Goal: Check status: Check status

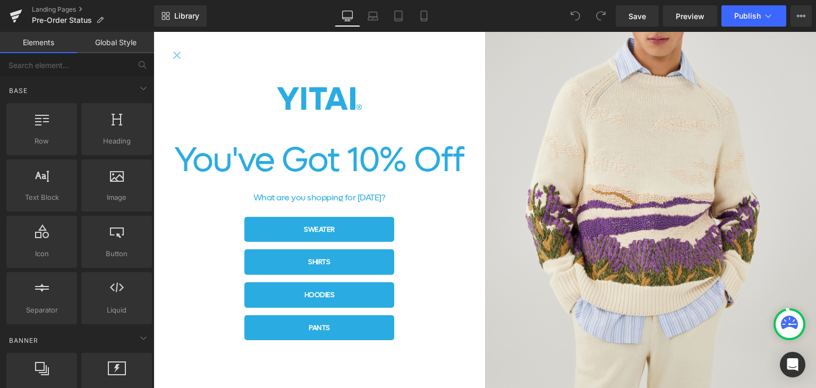
click at [180, 54] on icon "Close popup" at bounding box center [177, 55] width 13 height 13
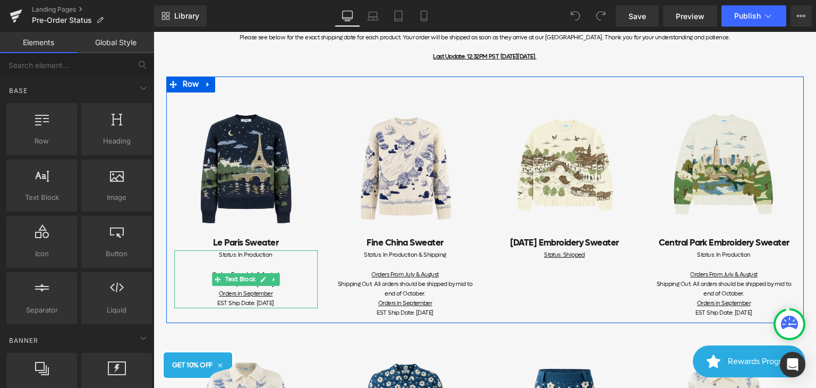
scroll to position [159, 0]
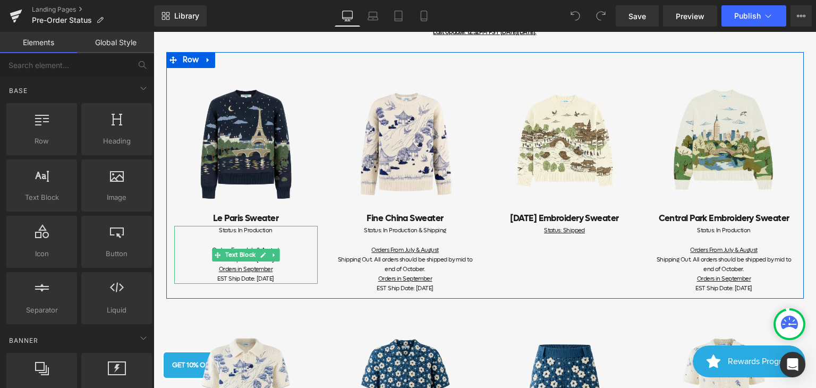
click at [284, 277] on div "EST Ship Date: [DATE]" at bounding box center [245, 279] width 143 height 10
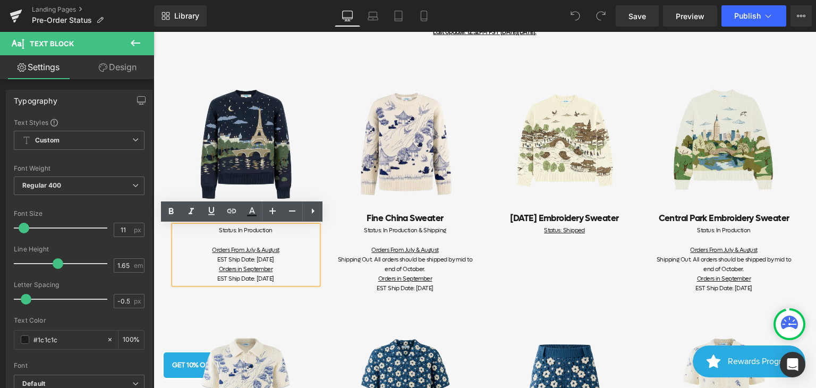
click at [285, 281] on div "EST Ship Date: [DATE]" at bounding box center [245, 279] width 143 height 10
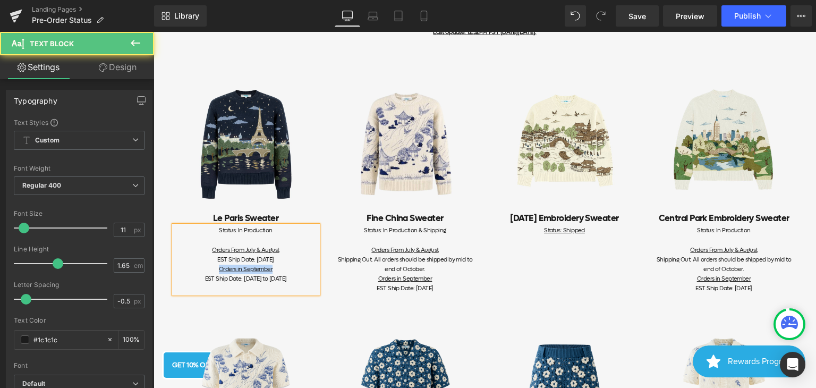
drag, startPoint x: 209, startPoint y: 270, endPoint x: 268, endPoint y: 270, distance: 59.5
click at [268, 270] on div "Orders in September" at bounding box center [245, 270] width 143 height 10
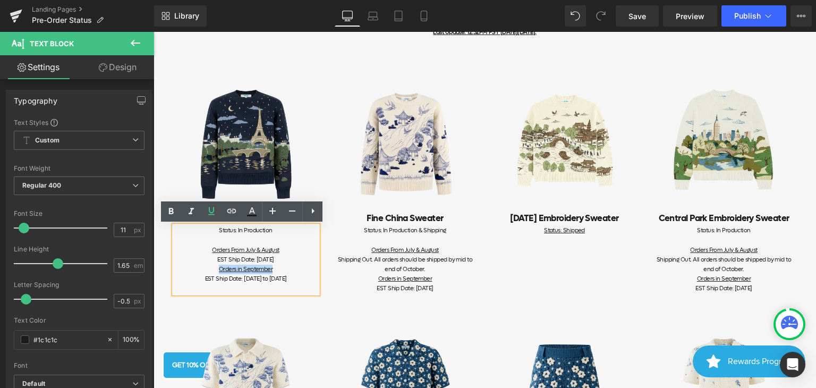
copy u "Orders in September"
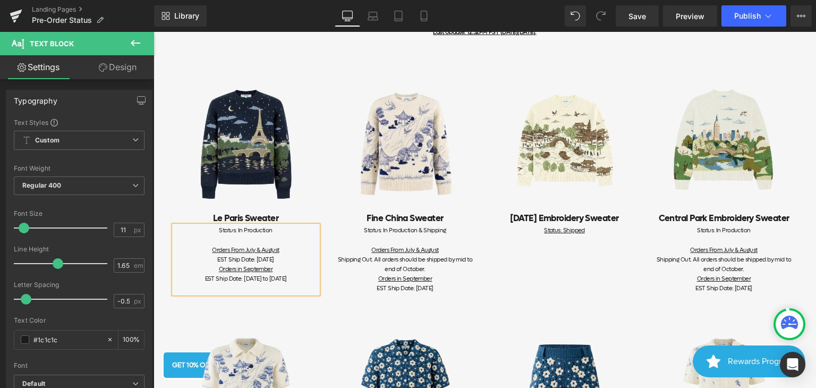
click at [259, 286] on div "EST Ship Date: [DATE] to [DATE]" at bounding box center [245, 283] width 143 height 19
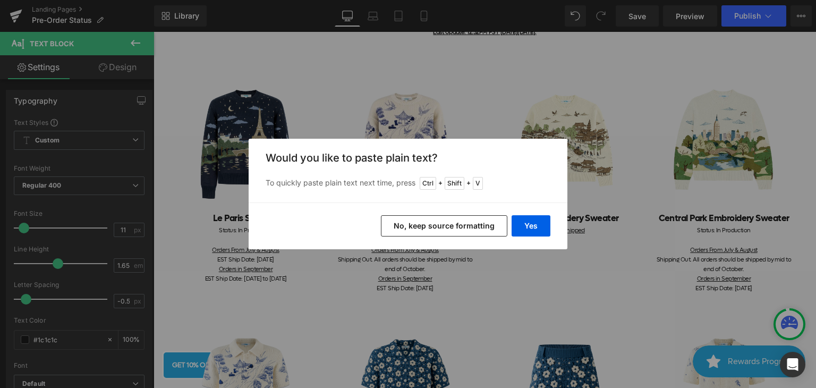
click at [478, 230] on button "No, keep source formatting" at bounding box center [444, 225] width 126 height 21
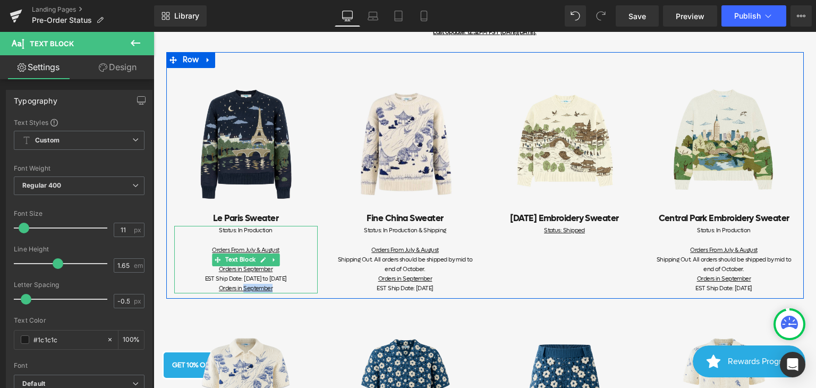
drag, startPoint x: 272, startPoint y: 289, endPoint x: 240, endPoint y: 287, distance: 31.9
click at [240, 287] on div "EST Ship Date: [DATE] to [DATE] Orders in September" at bounding box center [245, 283] width 143 height 19
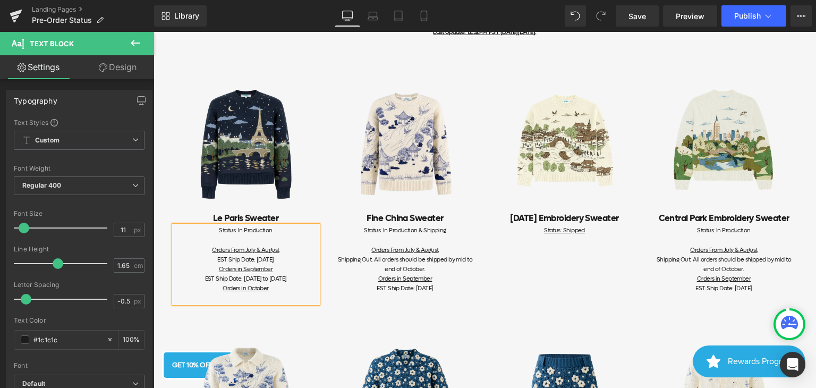
click at [247, 275] on div "EST Ship Date: [DATE] to [DATE] Orders in October" at bounding box center [245, 288] width 143 height 29
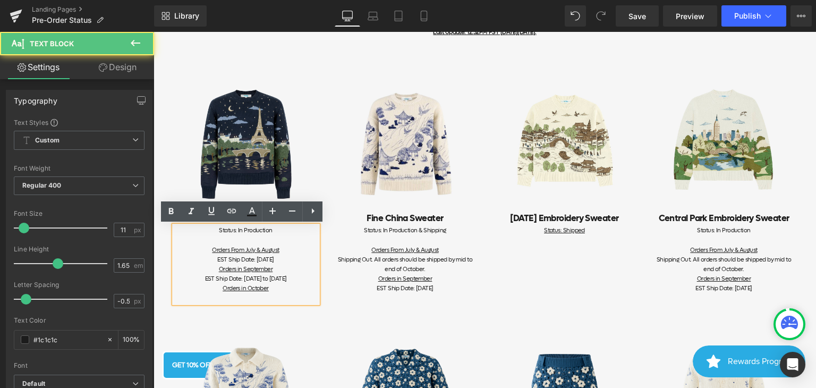
click at [247, 275] on div "EST Ship Date: [DATE] to [DATE] Orders in October" at bounding box center [245, 288] width 143 height 29
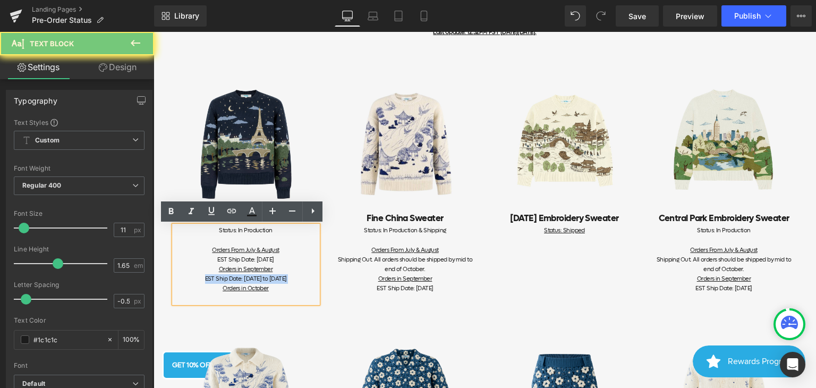
click at [247, 275] on div "EST Ship Date: [DATE] to [DATE] Orders in October" at bounding box center [245, 288] width 143 height 29
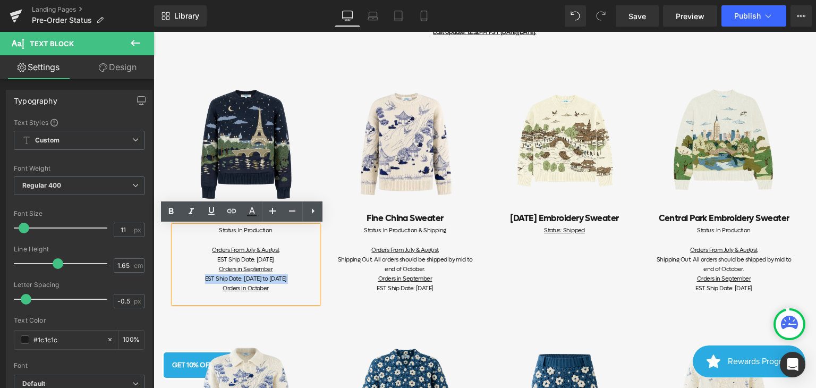
copy div "EST Ship Date: [DATE] to [DATE]"
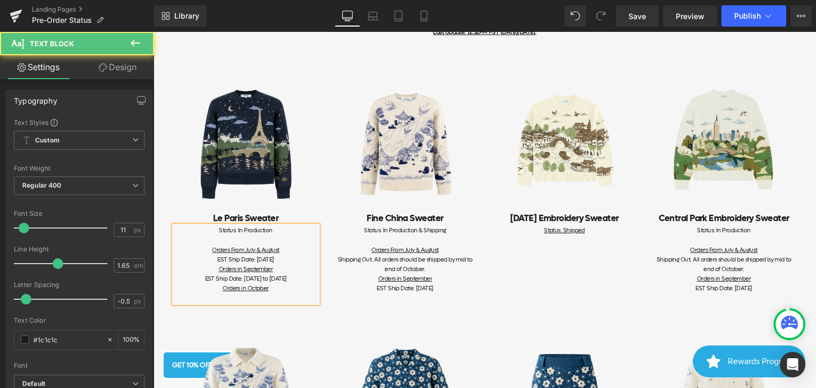
click at [243, 298] on div "EST Ship Date: [DATE] to [DATE] Orders in October" at bounding box center [245, 288] width 143 height 29
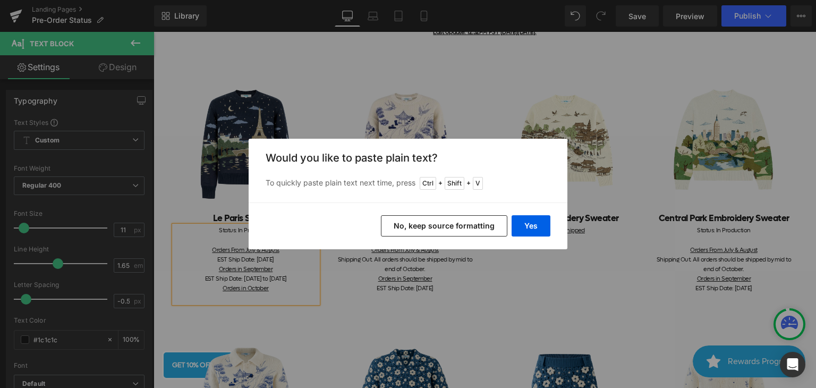
drag, startPoint x: 497, startPoint y: 225, endPoint x: 120, endPoint y: 241, distance: 377.6
click at [497, 225] on button "No, keep source formatting" at bounding box center [444, 225] width 126 height 21
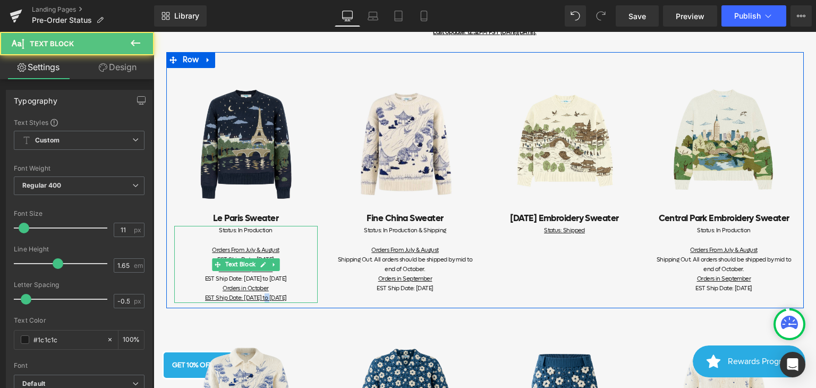
click at [235, 297] on span "EST Ship Date: [DATE] to [DATE]" at bounding box center [246, 298] width 82 height 8
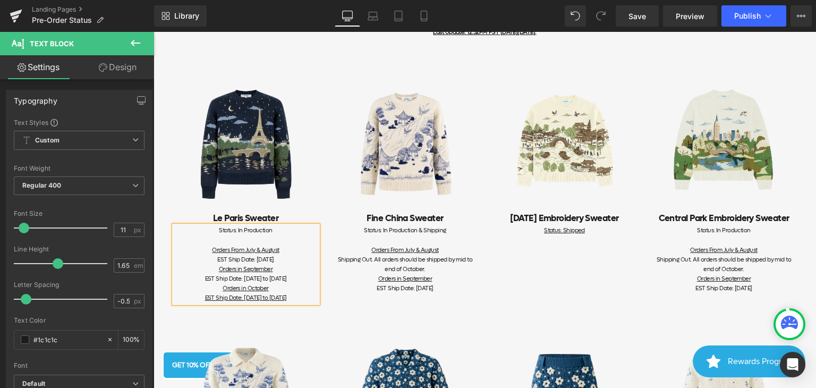
drag, startPoint x: 265, startPoint y: 296, endPoint x: 292, endPoint y: 300, distance: 27.9
click at [287, 300] on span "EST Ship Date: [DATE] to [DATE]" at bounding box center [246, 298] width 82 height 8
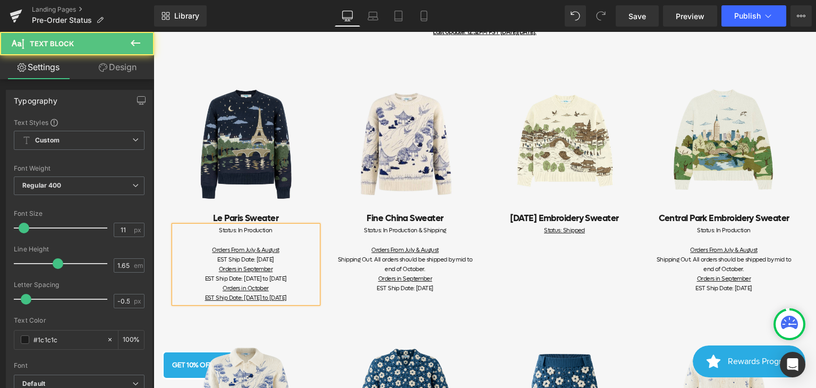
click at [283, 263] on div "EST Ship Date: [DATE]" at bounding box center [245, 260] width 143 height 10
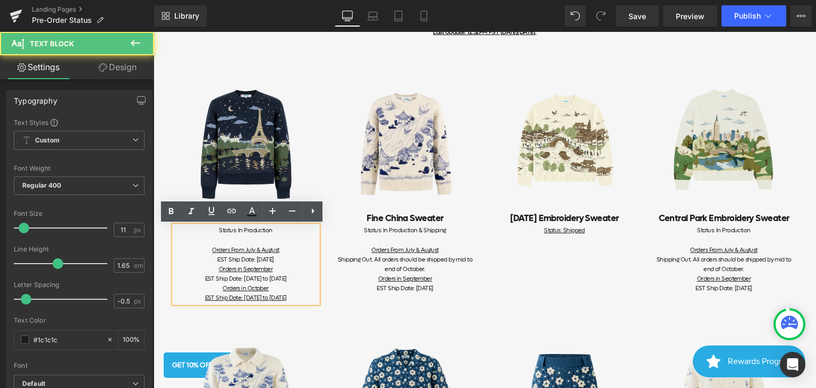
click at [293, 303] on div "EST Ship Date: [DATE] to [DATE] Orders in October EST Ship Date: [DATE] to [DAT…" at bounding box center [245, 288] width 143 height 29
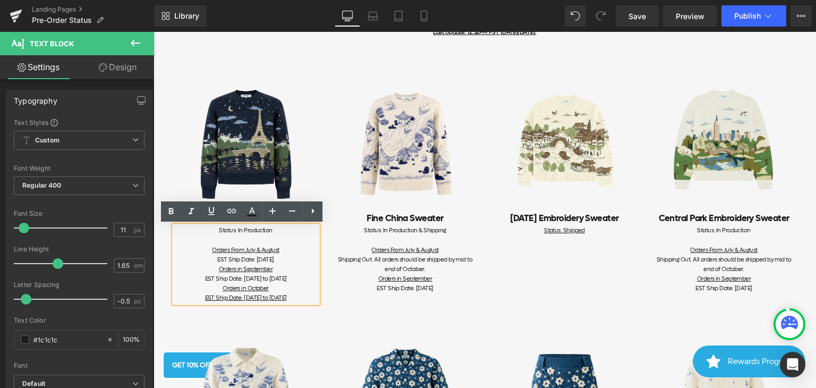
drag, startPoint x: 212, startPoint y: 269, endPoint x: 262, endPoint y: 306, distance: 62.0
click at [262, 303] on div "Status: In Production Orders From July & August EST Ship Date: [DATE] Orders in…" at bounding box center [245, 264] width 143 height 77
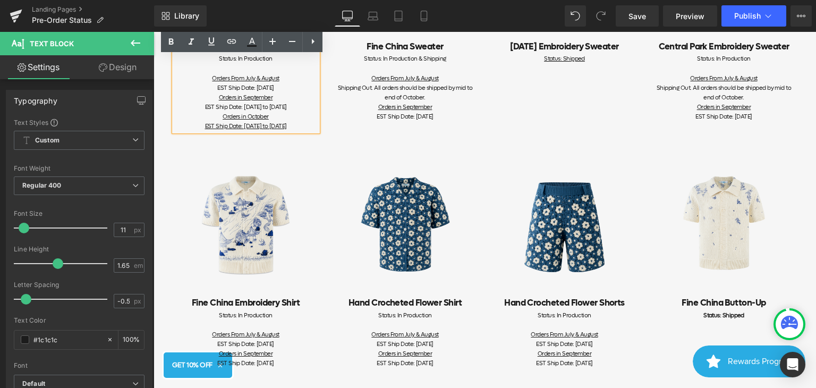
scroll to position [266, 0]
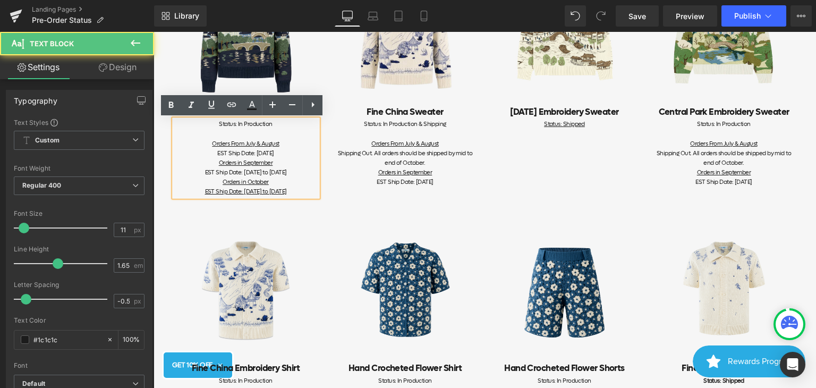
click at [274, 181] on div "EST Ship Date: [DATE] to [DATE] Orders in October EST Ship Date: [DATE] to [DAT…" at bounding box center [245, 182] width 143 height 29
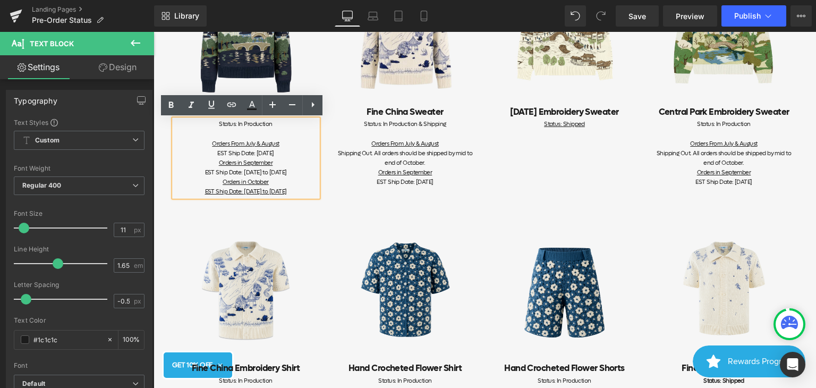
drag, startPoint x: 249, startPoint y: 202, endPoint x: 213, endPoint y: 167, distance: 50.7
click at [213, 168] on div "EST Ship Date: [DATE] to [DATE] Orders in October EST Ship Date: [DATE] to [DAT…" at bounding box center [245, 182] width 143 height 29
copy div "Orders in September EST Ship Date: [DATE] to [DATE] Orders in October EST Ship …"
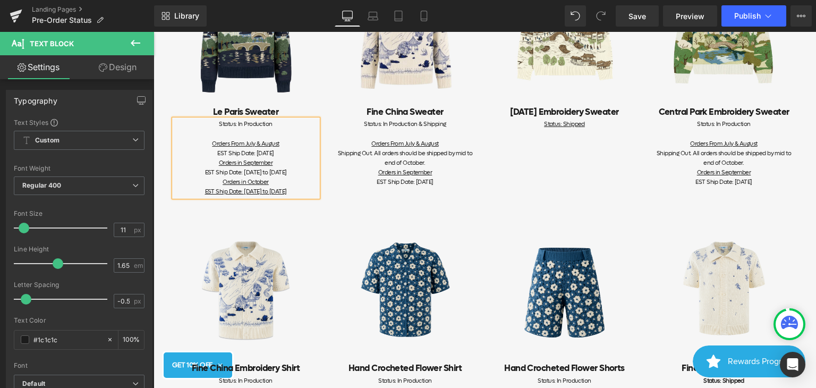
click at [323, 202] on div "Image Le Paris Sweater Heading Status: In Production Orders From July & August …" at bounding box center [485, 74] width 638 height 256
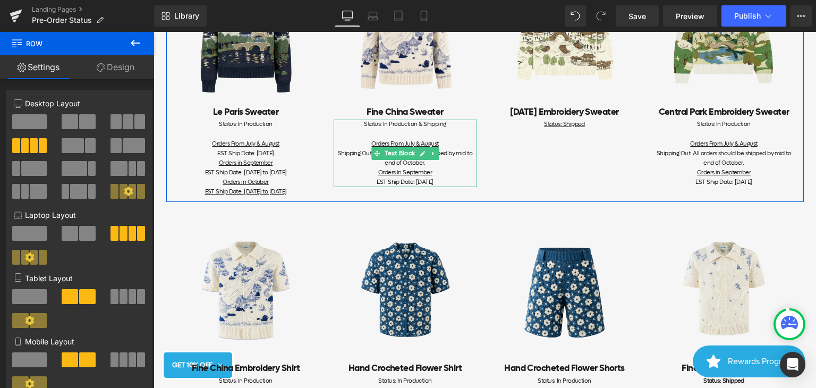
click at [344, 139] on div "Orders From July & August" at bounding box center [405, 144] width 143 height 10
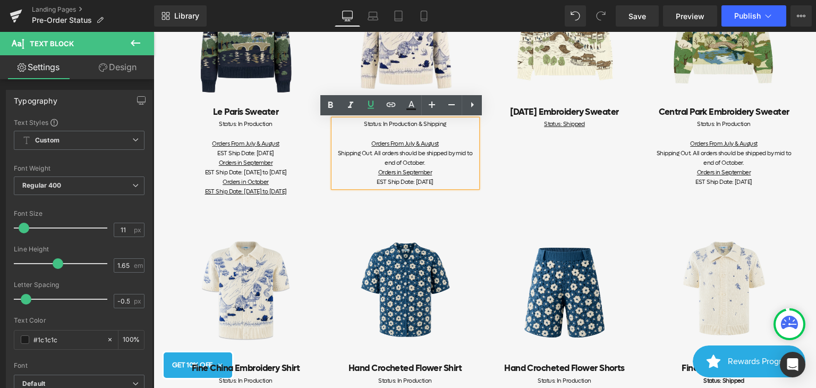
drag, startPoint x: 367, startPoint y: 171, endPoint x: 446, endPoint y: 180, distance: 79.7
click at [446, 180] on div "Status: In Production & Shipping Orders From July & August Shipping Out. All or…" at bounding box center [405, 153] width 143 height 67
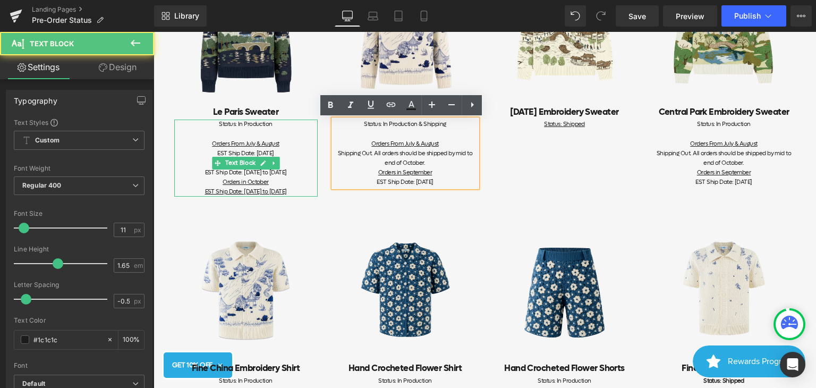
click at [291, 173] on div "EST Ship Date: [DATE] to [DATE] Orders in October EST Ship Date: [DATE] to [DAT…" at bounding box center [245, 182] width 143 height 29
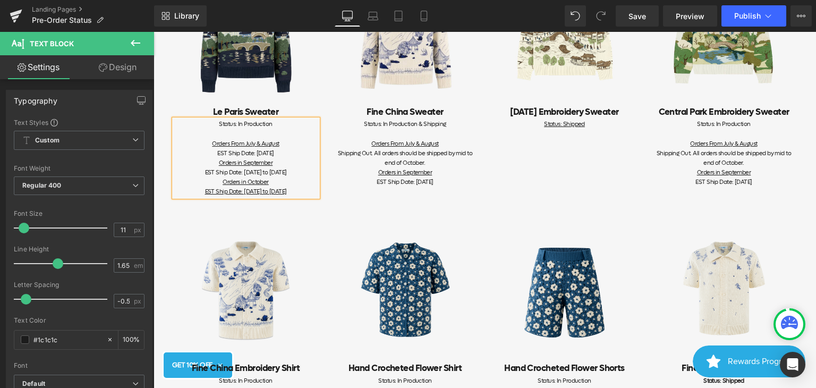
click at [297, 173] on div "EST Ship Date: [DATE] to [DATE] Orders in October EST Ship Date: [DATE] to [DAT…" at bounding box center [245, 182] width 143 height 29
click at [246, 191] on span "EST Ship Date: [DATE] to [DATE]" at bounding box center [246, 192] width 82 height 8
click at [215, 164] on div "Orders in September" at bounding box center [245, 163] width 143 height 10
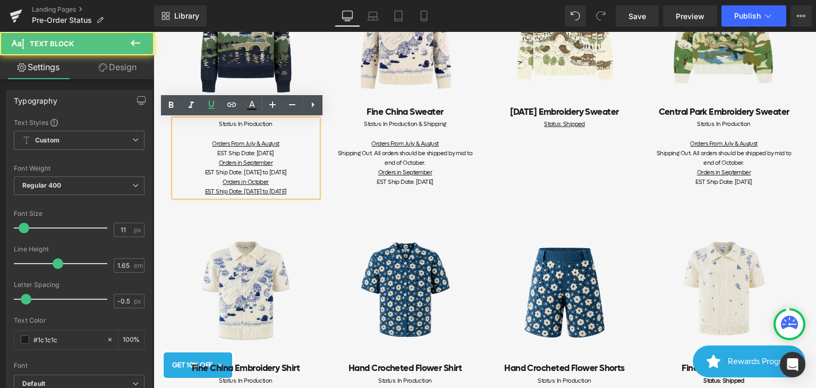
drag, startPoint x: 215, startPoint y: 183, endPoint x: 257, endPoint y: 198, distance: 45.0
click at [257, 197] on div "EST Ship Date: [DATE] to [DATE] Orders in October EST Ship Date: [DATE] to [DAT…" at bounding box center [245, 182] width 143 height 29
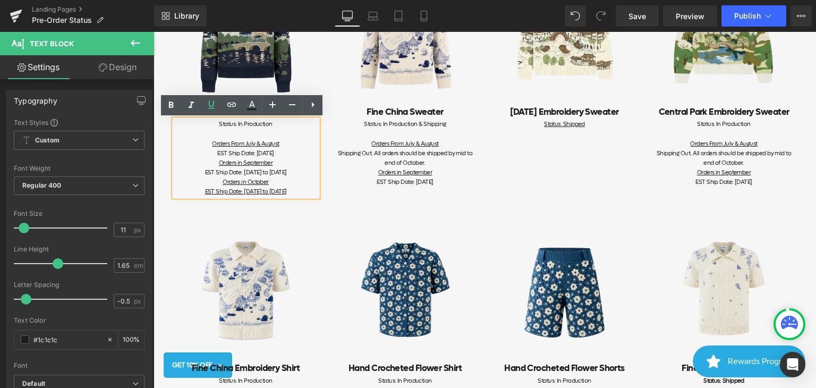
copy u "Orders in October EST Ship Date: [DATE] to [DATE]"
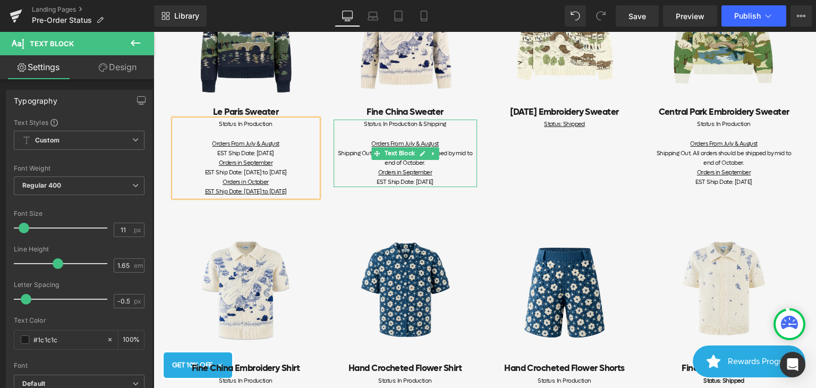
click at [448, 179] on div "EST Ship Date: [DATE]" at bounding box center [405, 182] width 143 height 10
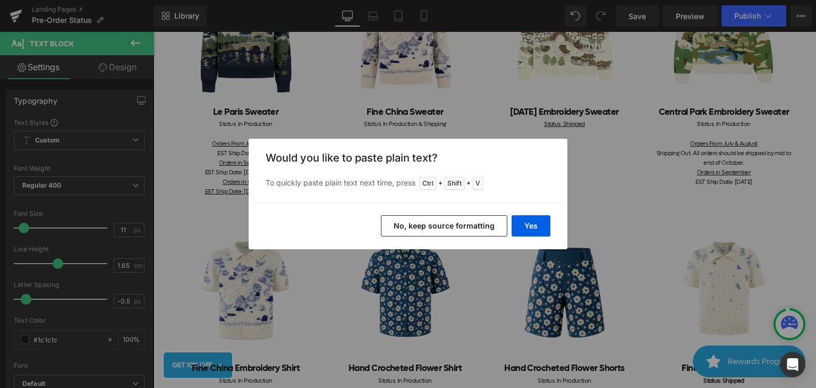
click at [468, 222] on button "No, keep source formatting" at bounding box center [444, 225] width 126 height 21
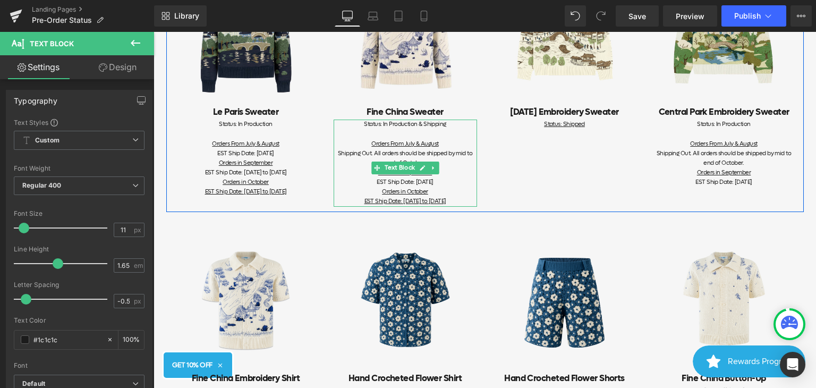
drag, startPoint x: 373, startPoint y: 200, endPoint x: 425, endPoint y: 202, distance: 52.1
click at [425, 202] on span "EST Ship Date: [DATE] to [DATE]" at bounding box center [406, 201] width 82 height 8
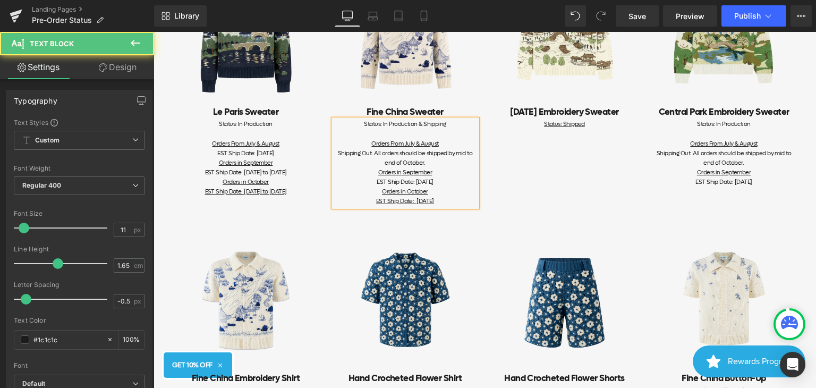
drag, startPoint x: 446, startPoint y: 200, endPoint x: 376, endPoint y: 190, distance: 70.9
click at [376, 190] on div "EST Ship Date: [DATE] Orders in October EST Ship Date: [DATE]" at bounding box center [405, 191] width 143 height 29
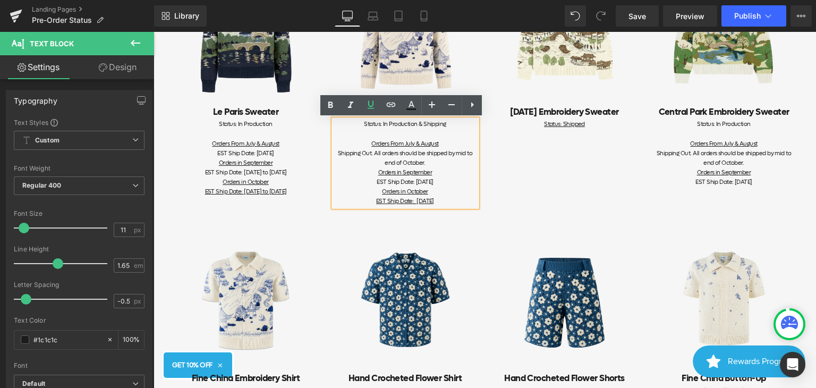
copy u "Orders in October EST Ship Date: [DATE]"
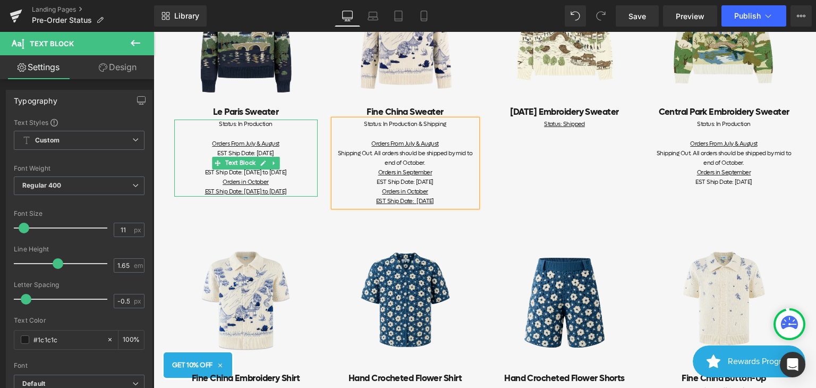
click at [272, 184] on div "EST Ship Date: [DATE] to [DATE] Orders in October EST Ship Date: [DATE] to [DAT…" at bounding box center [245, 182] width 143 height 29
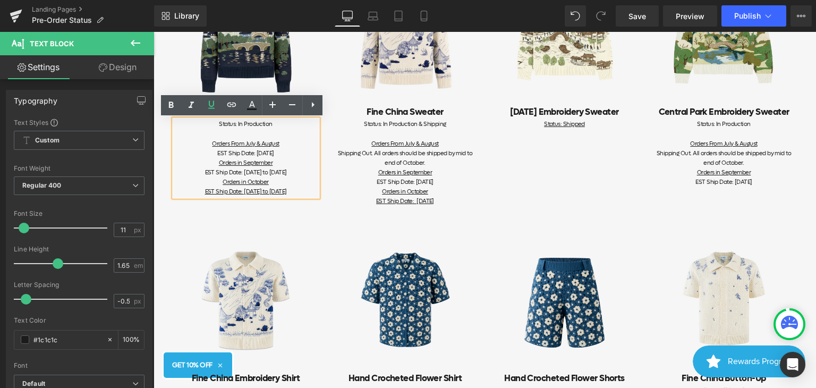
drag, startPoint x: 273, startPoint y: 200, endPoint x: 218, endPoint y: 185, distance: 56.7
click at [218, 185] on div "EST Ship Date: [DATE] to [DATE] Orders in October EST Ship Date: [DATE] to [DAT…" at bounding box center [245, 182] width 143 height 29
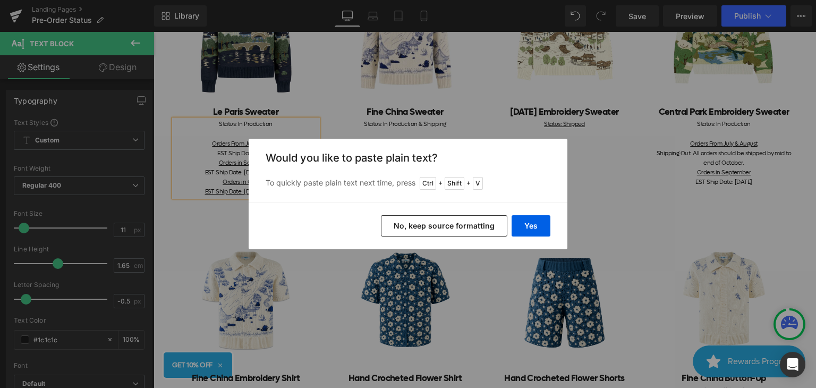
click at [480, 223] on button "No, keep source formatting" at bounding box center [444, 225] width 126 height 21
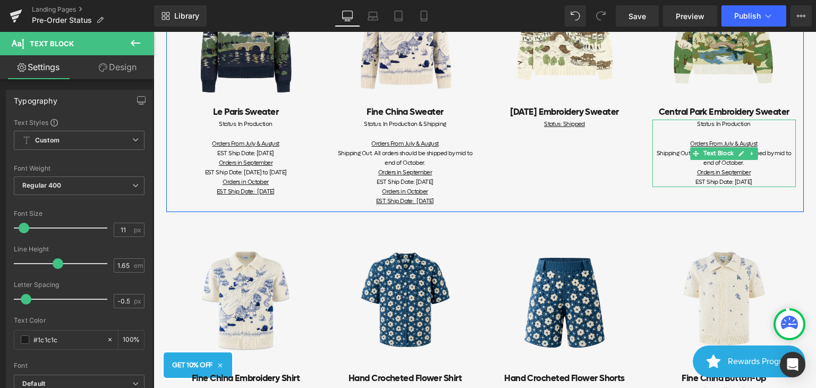
click at [763, 164] on div "Shipping Out. All orders should be shipped by mid to end of October." at bounding box center [724, 158] width 143 height 19
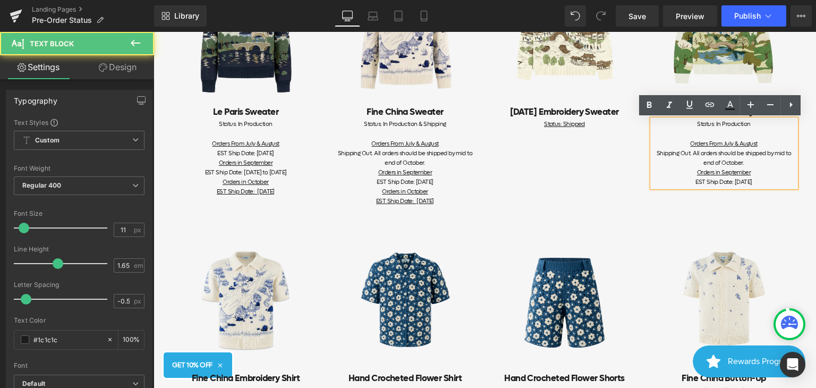
click at [766, 183] on div "EST Ship Date: [DATE]" at bounding box center [724, 182] width 143 height 10
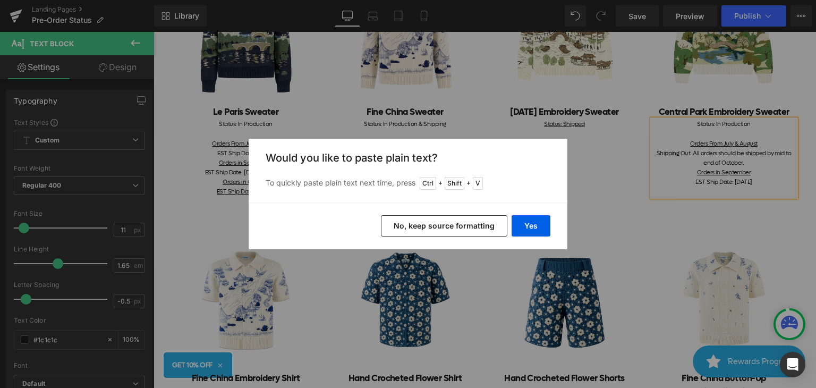
click at [495, 222] on button "No, keep source formatting" at bounding box center [444, 225] width 126 height 21
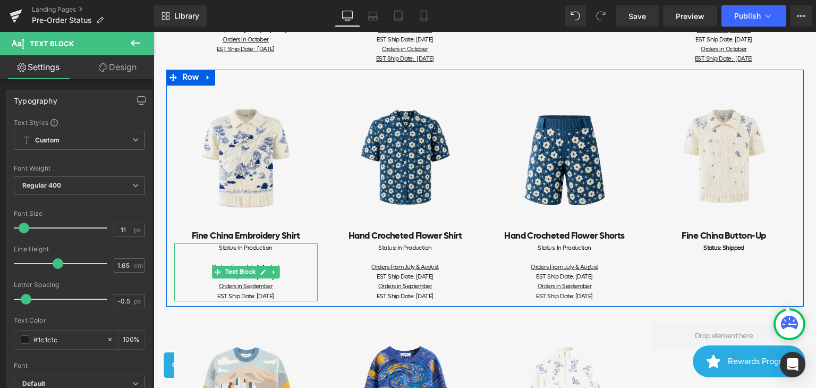
scroll to position [425, 0]
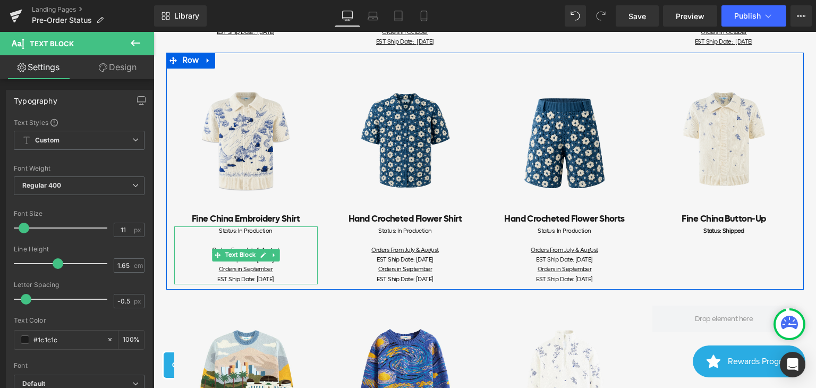
click at [293, 268] on div "Orders in September" at bounding box center [245, 270] width 143 height 10
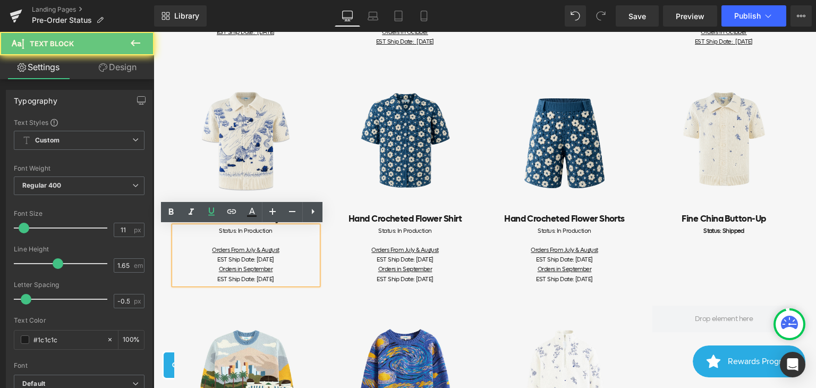
click at [291, 281] on div "EST Ship Date: [DATE]" at bounding box center [245, 280] width 143 height 10
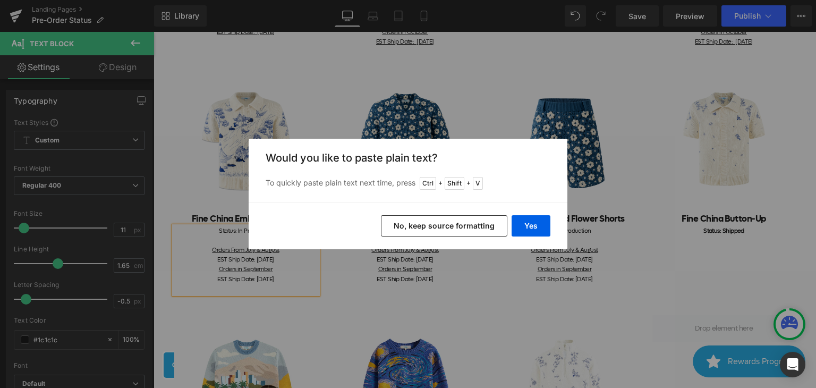
drag, startPoint x: 483, startPoint y: 227, endPoint x: 326, endPoint y: 195, distance: 159.4
click at [483, 227] on button "No, keep source formatting" at bounding box center [444, 225] width 126 height 21
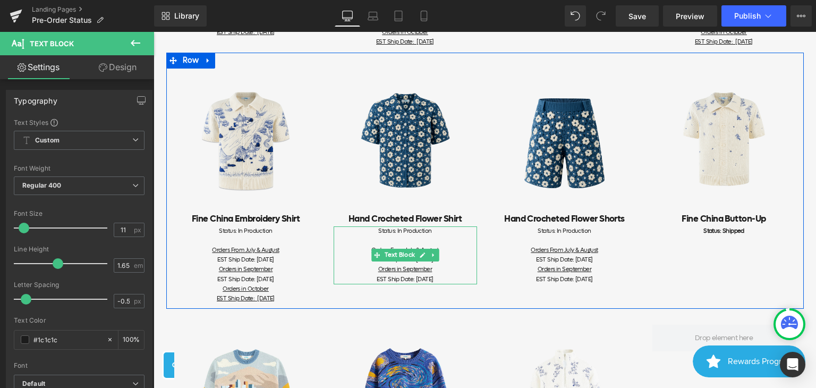
click at [446, 277] on div "EST Ship Date: [DATE]" at bounding box center [405, 280] width 143 height 10
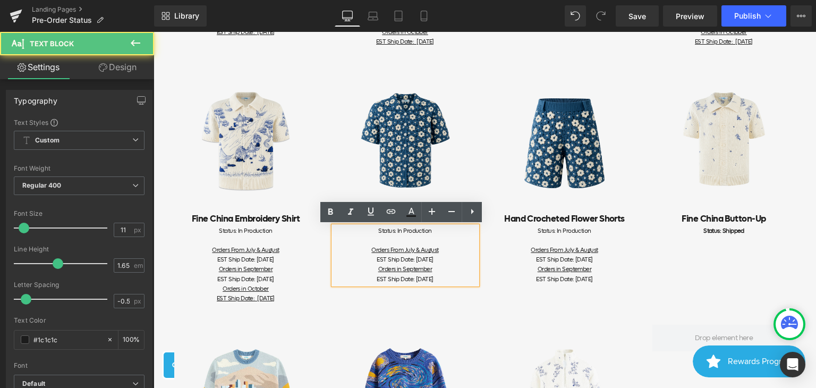
click at [447, 279] on div "EST Ship Date: [DATE]" at bounding box center [405, 280] width 143 height 10
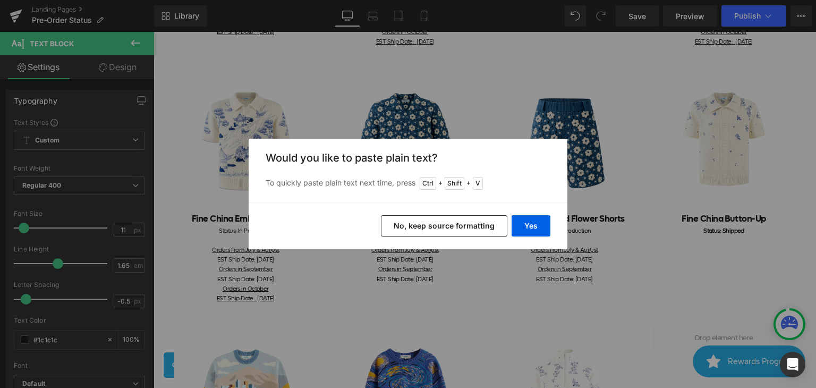
click at [475, 224] on button "No, keep source formatting" at bounding box center [444, 225] width 126 height 21
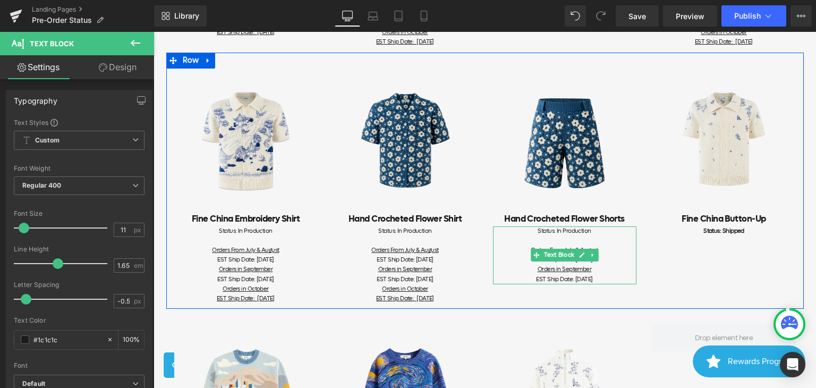
click at [608, 278] on div "EST Ship Date: [DATE]" at bounding box center [564, 280] width 143 height 10
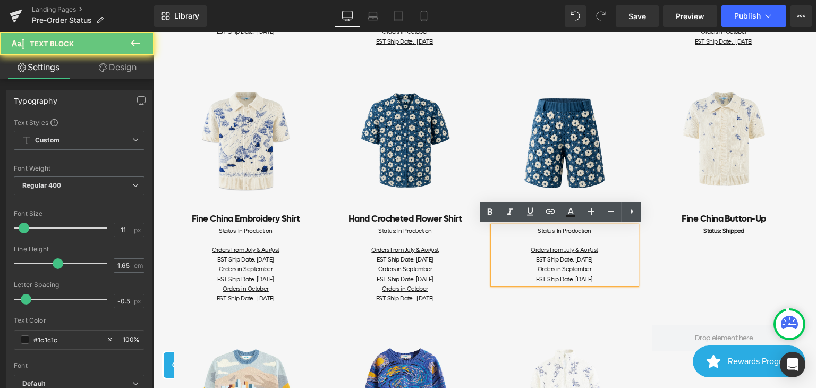
click at [608, 278] on div "EST Ship Date: [DATE]" at bounding box center [564, 280] width 143 height 10
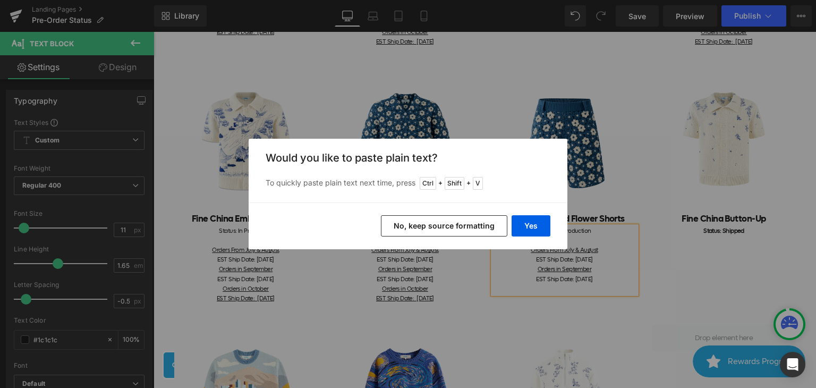
click at [470, 230] on button "No, keep source formatting" at bounding box center [444, 225] width 126 height 21
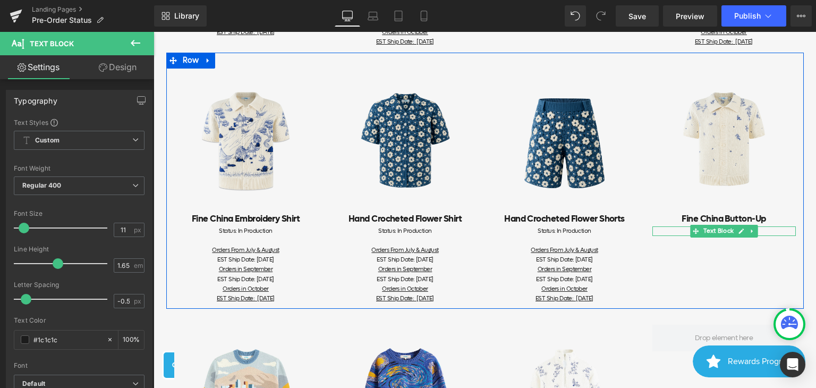
click at [711, 233] on span "Text Block" at bounding box center [718, 231] width 35 height 13
click at [760, 231] on div "Status: Shipped" at bounding box center [724, 231] width 143 height 10
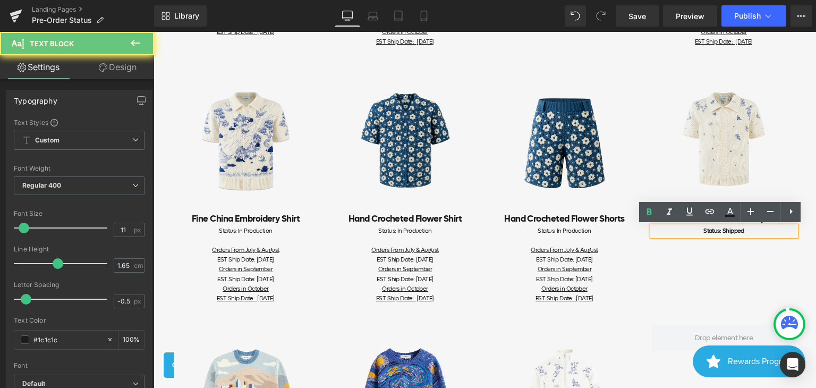
click at [771, 230] on div "Status: Shipped" at bounding box center [724, 231] width 143 height 10
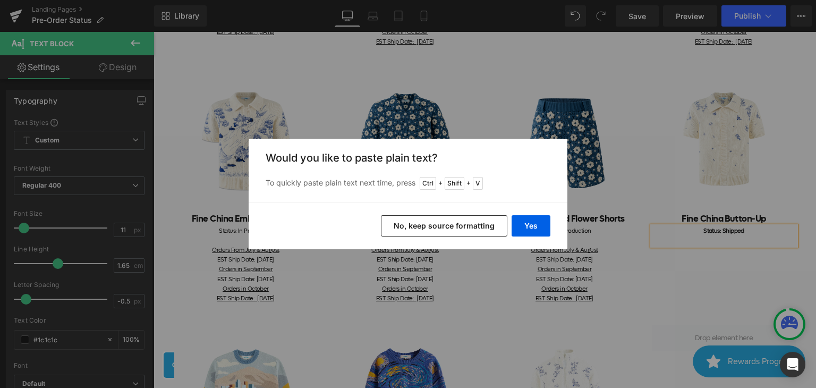
click at [467, 228] on button "No, keep source formatting" at bounding box center [444, 225] width 126 height 21
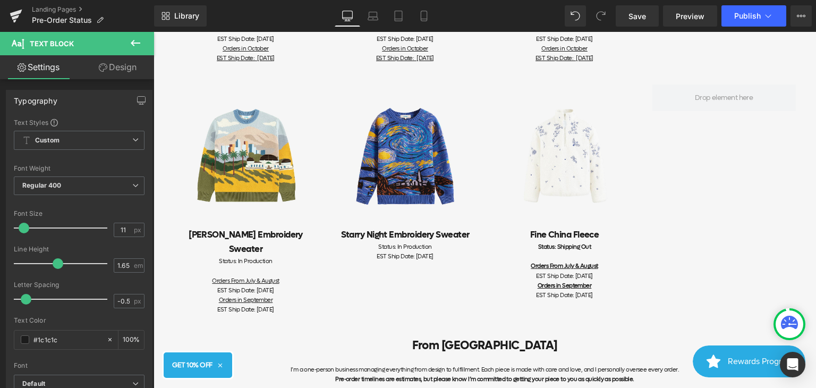
scroll to position [691, 0]
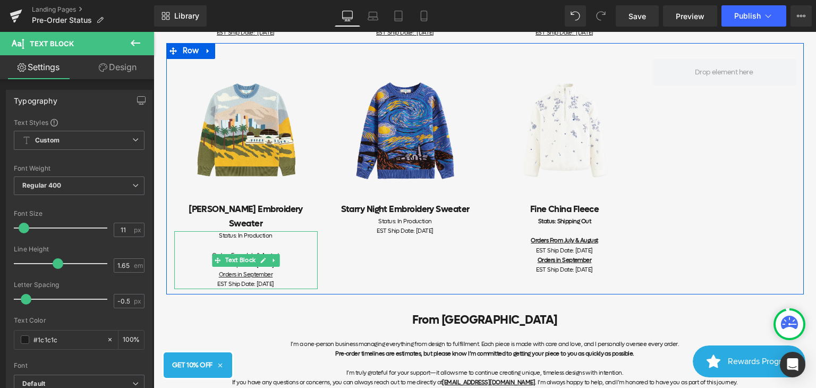
click at [290, 280] on div "EST Ship Date: [DATE]" at bounding box center [245, 285] width 143 height 10
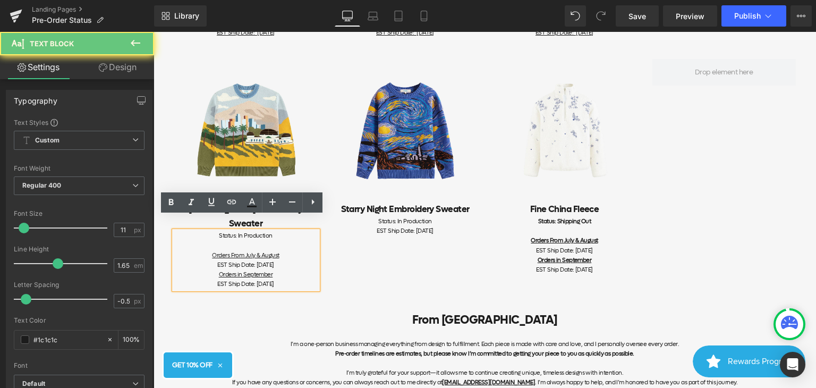
click at [286, 280] on div "EST Ship Date: [DATE]" at bounding box center [245, 285] width 143 height 10
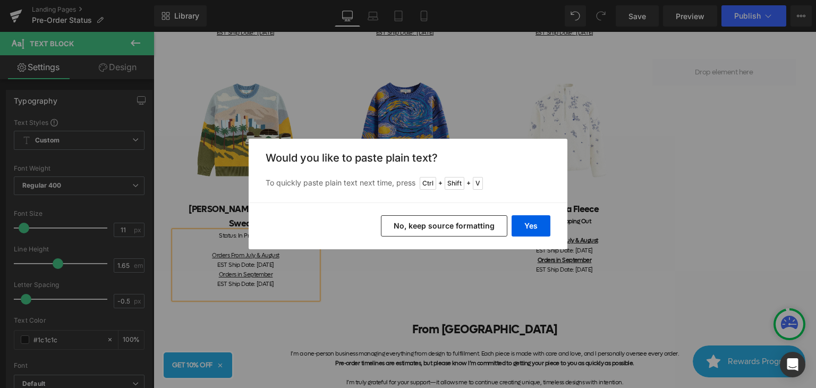
click at [426, 229] on button "No, keep source formatting" at bounding box center [444, 225] width 126 height 21
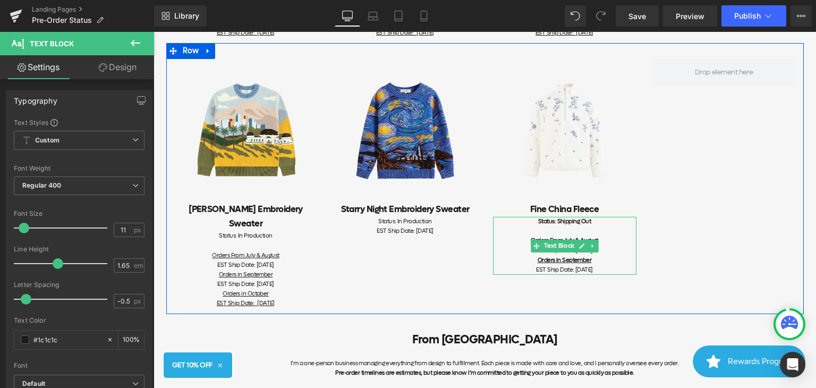
click at [620, 254] on div "EST Ship Date: [DATE]" at bounding box center [564, 251] width 143 height 10
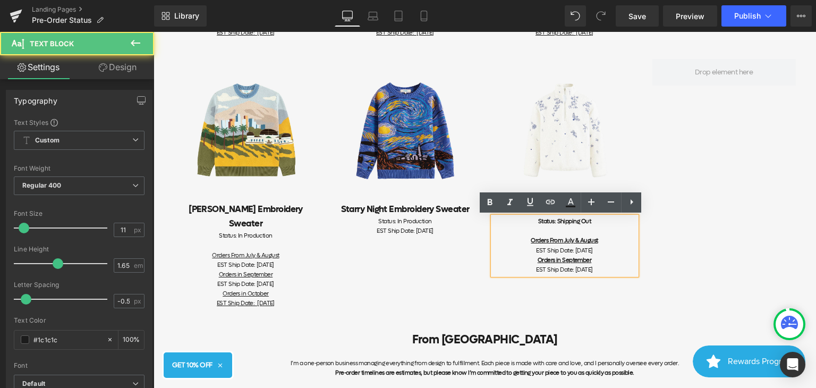
click at [610, 267] on div "EST Ship Date: [DATE]" at bounding box center [564, 270] width 143 height 10
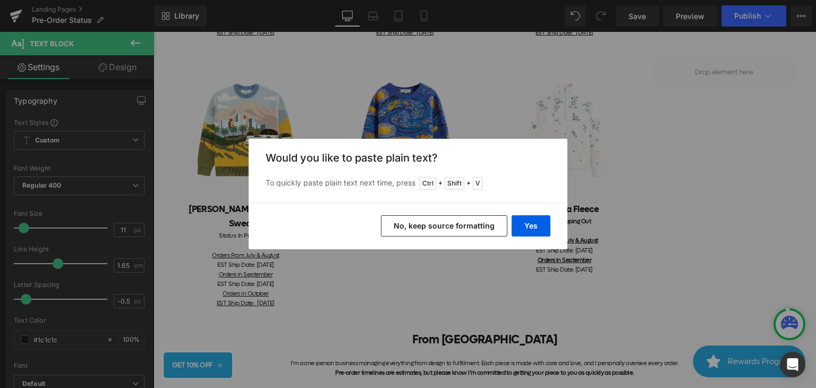
click at [458, 231] on button "No, keep source formatting" at bounding box center [444, 225] width 126 height 21
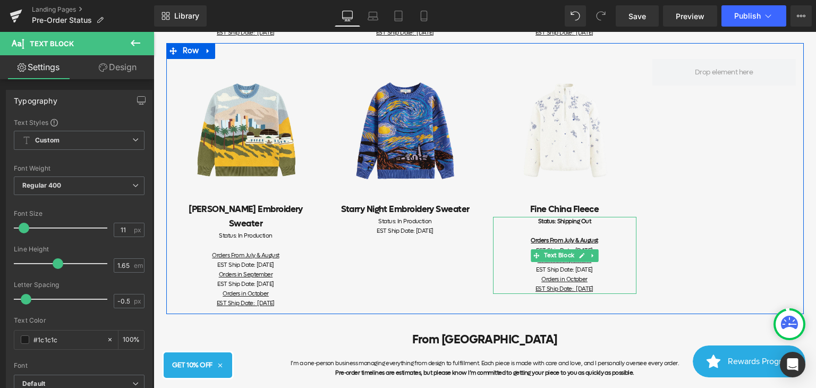
click at [574, 239] on u "Orders From July & August" at bounding box center [564, 240] width 67 height 8
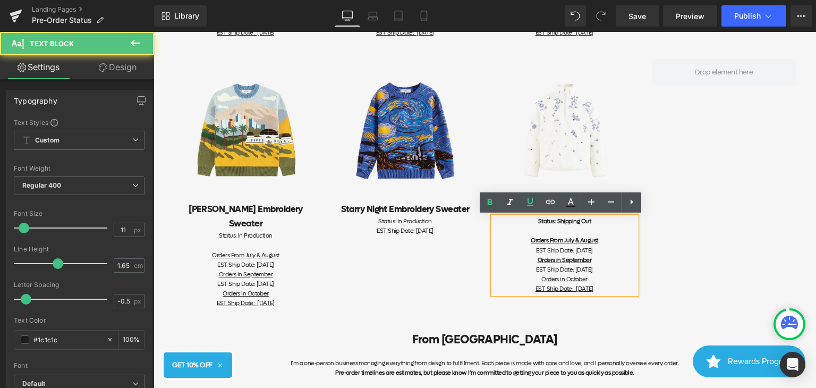
click at [563, 280] on u "Orders in October EST Ship Date: [DATE]" at bounding box center [565, 284] width 58 height 18
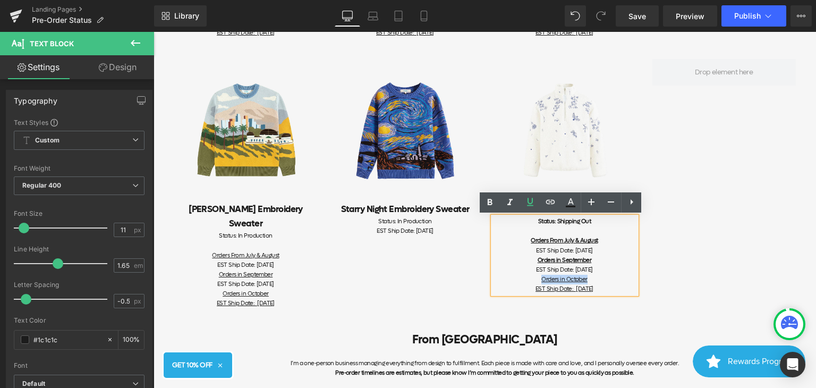
drag, startPoint x: 585, startPoint y: 280, endPoint x: 529, endPoint y: 276, distance: 56.0
click at [529, 276] on div "EST Ship Date: [DATE] Orders in October EST Ship Date: [DATE]" at bounding box center [564, 279] width 143 height 29
click at [492, 203] on icon at bounding box center [490, 202] width 5 height 6
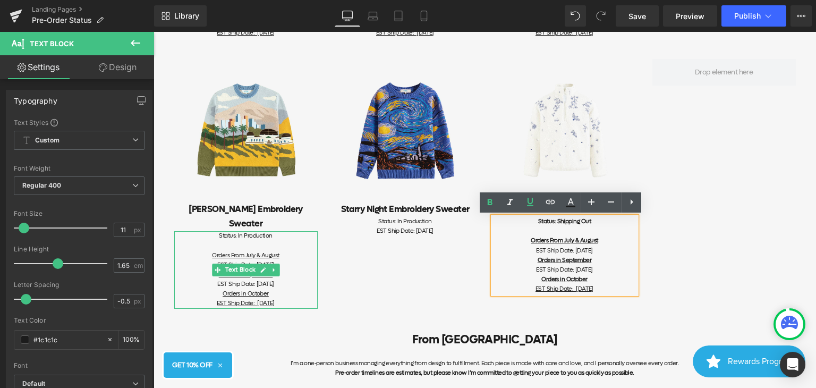
click at [256, 290] on u "Orders in October EST Ship Date: [DATE]" at bounding box center [246, 299] width 58 height 18
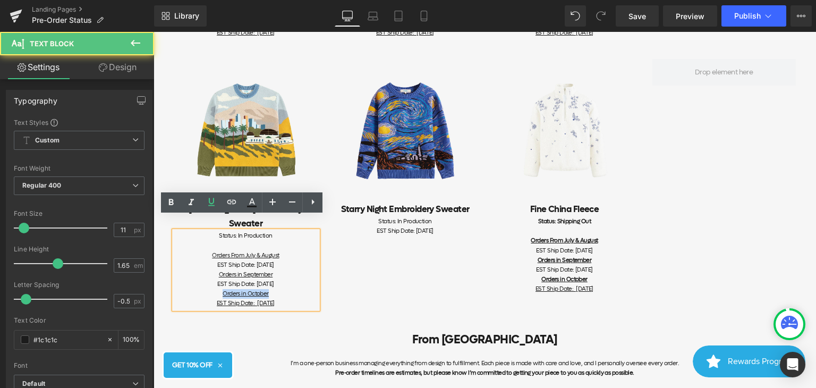
drag, startPoint x: 219, startPoint y: 277, endPoint x: 266, endPoint y: 277, distance: 46.8
click at [266, 280] on div "EST Ship Date: [DATE] Orders in October EST Ship Date: [DATE]" at bounding box center [245, 294] width 143 height 29
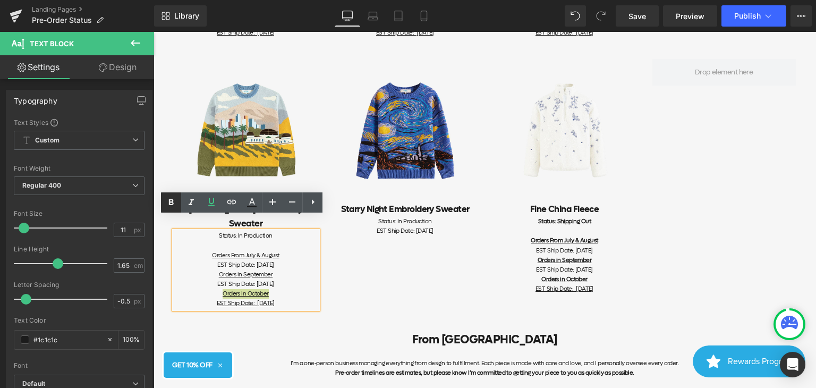
click at [173, 206] on icon at bounding box center [171, 202] width 13 height 13
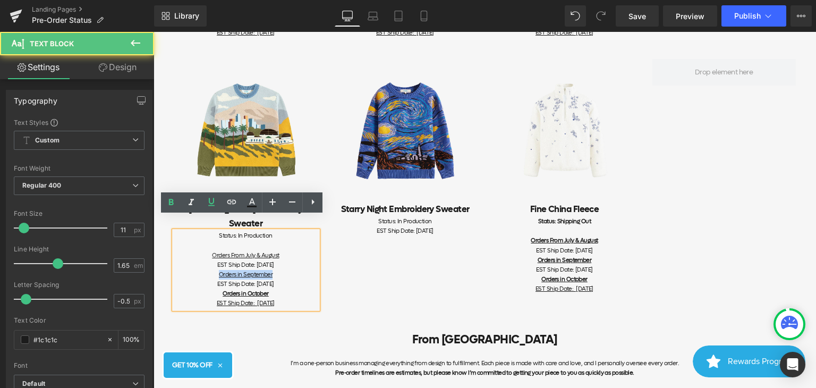
drag, startPoint x: 215, startPoint y: 258, endPoint x: 273, endPoint y: 259, distance: 58.5
click at [273, 270] on div "Orders in September" at bounding box center [245, 275] width 143 height 10
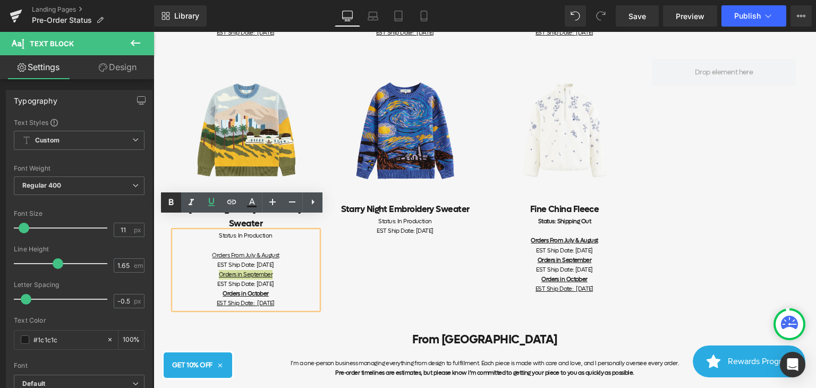
click at [169, 203] on icon at bounding box center [171, 202] width 5 height 6
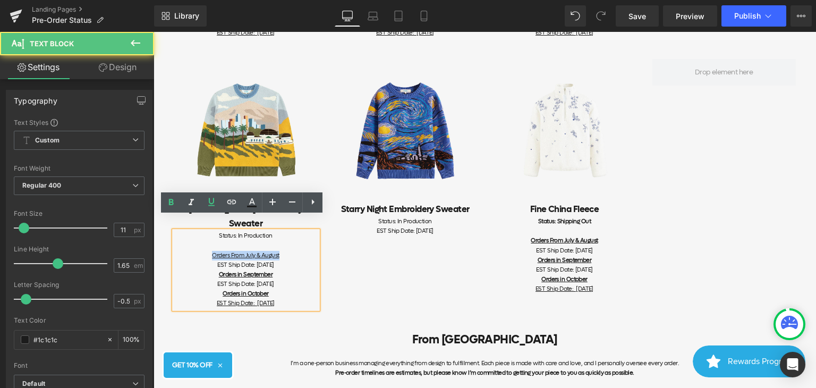
drag, startPoint x: 207, startPoint y: 236, endPoint x: 276, endPoint y: 240, distance: 69.2
click at [276, 251] on div "Orders From July & August" at bounding box center [245, 256] width 143 height 10
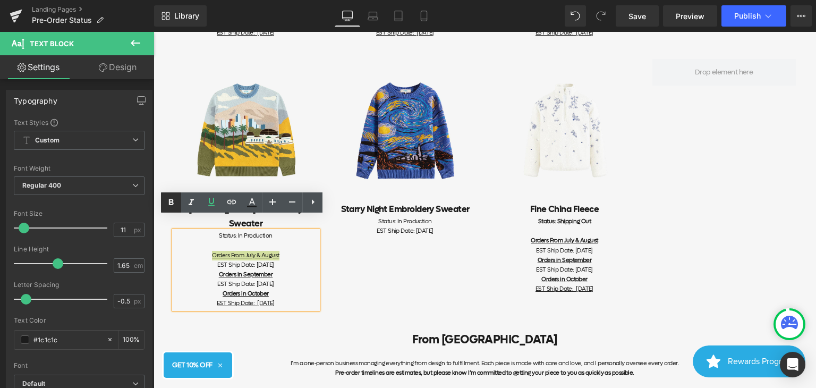
click at [171, 203] on icon at bounding box center [171, 202] width 13 height 13
click at [449, 228] on div "EST Ship Date: [DATE]" at bounding box center [405, 231] width 143 height 10
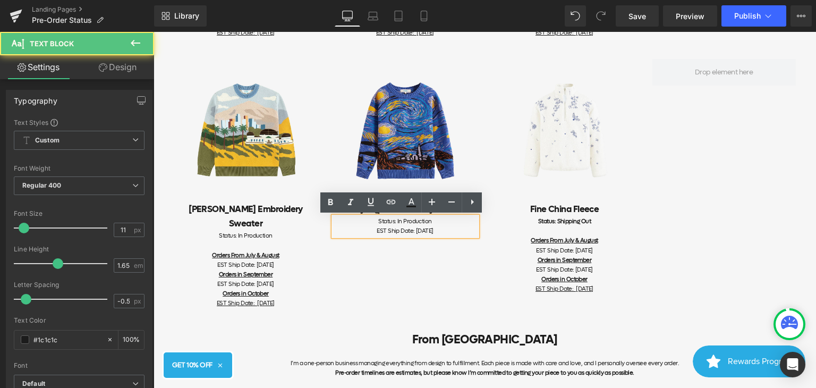
click at [444, 231] on div "EST Ship Date: [DATE]" at bounding box center [405, 231] width 143 height 10
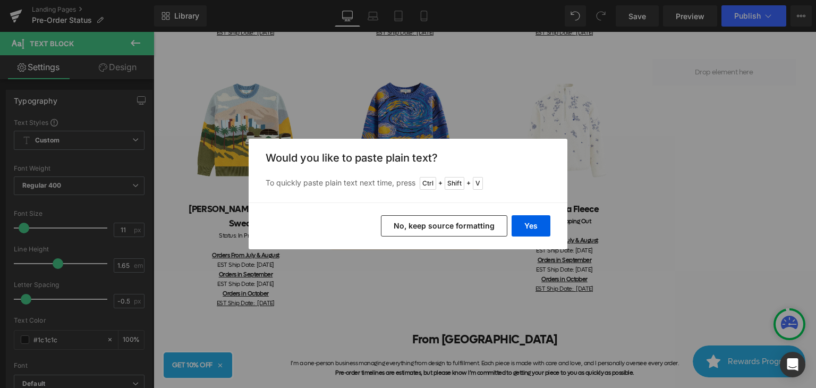
click at [444, 231] on button "No, keep source formatting" at bounding box center [444, 225] width 126 height 21
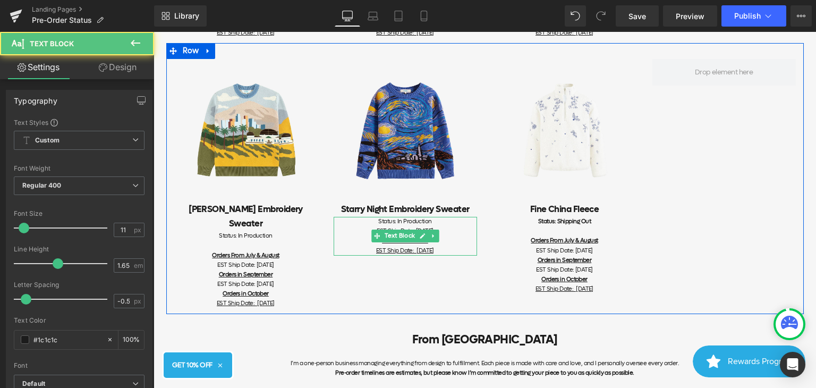
click at [445, 241] on div "EST Ship Date: [DATE] Orders in October EST Ship Date: [DATE]" at bounding box center [405, 240] width 143 height 29
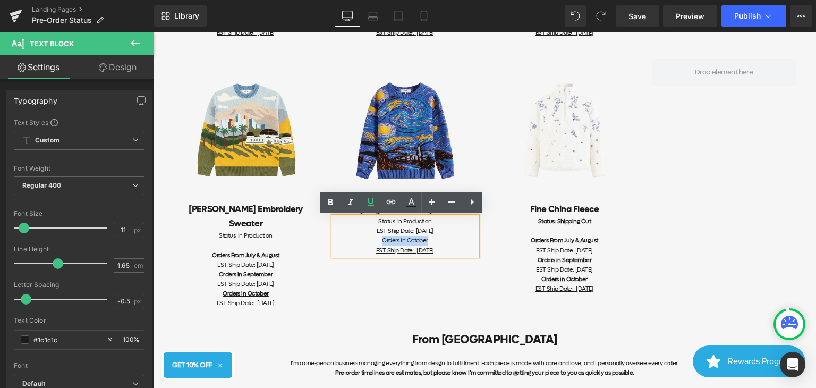
drag, startPoint x: 433, startPoint y: 240, endPoint x: 373, endPoint y: 240, distance: 60.0
click at [373, 240] on div "EST Ship Date: [DATE] Orders in October EST Ship Date: [DATE]" at bounding box center [405, 240] width 143 height 29
click at [334, 205] on icon at bounding box center [330, 202] width 13 height 13
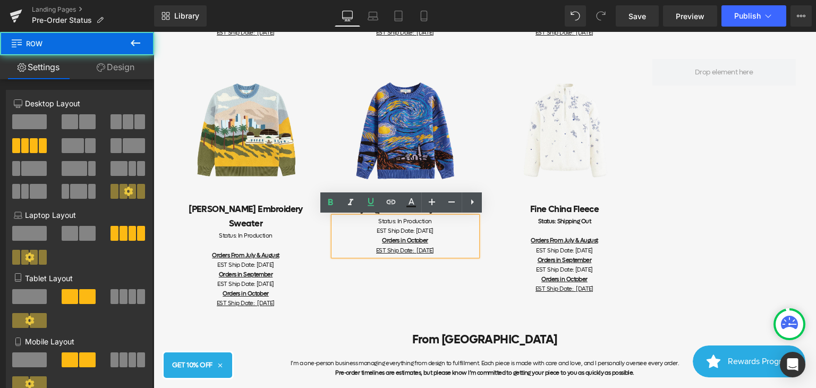
click at [434, 284] on div "Image [PERSON_NAME] Embroidery Sweater Heading Status: In Production Orders Fro…" at bounding box center [485, 178] width 638 height 271
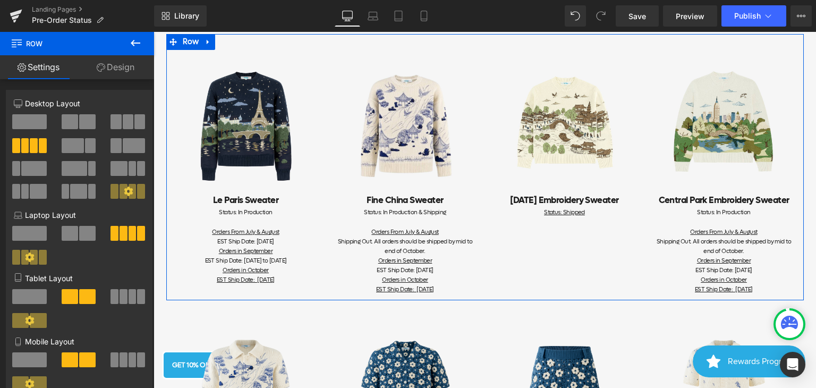
scroll to position [159, 0]
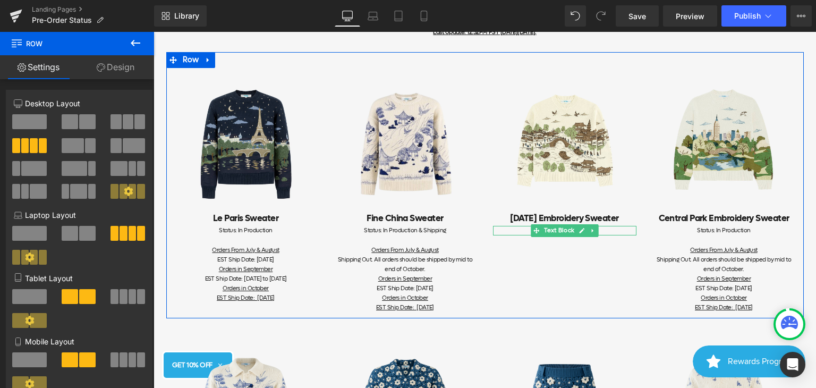
click at [603, 231] on div "Status: Shipped" at bounding box center [564, 231] width 143 height 10
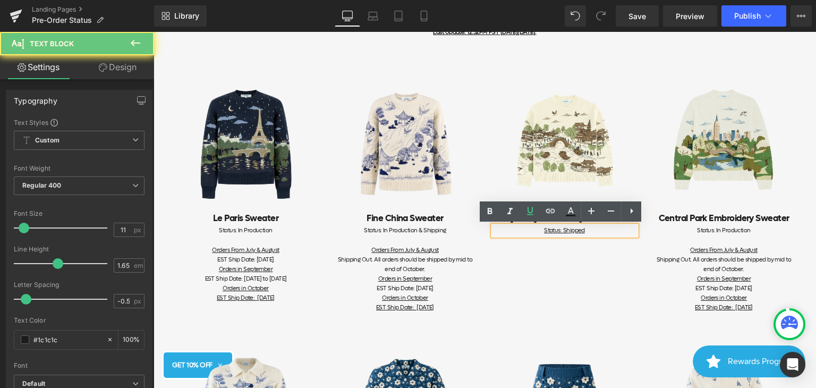
click at [611, 233] on div "Status: Shipped" at bounding box center [564, 231] width 143 height 10
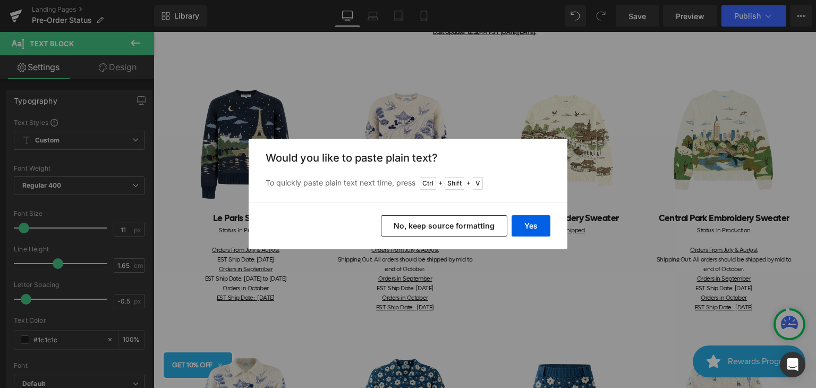
click at [470, 227] on button "No, keep source formatting" at bounding box center [444, 225] width 126 height 21
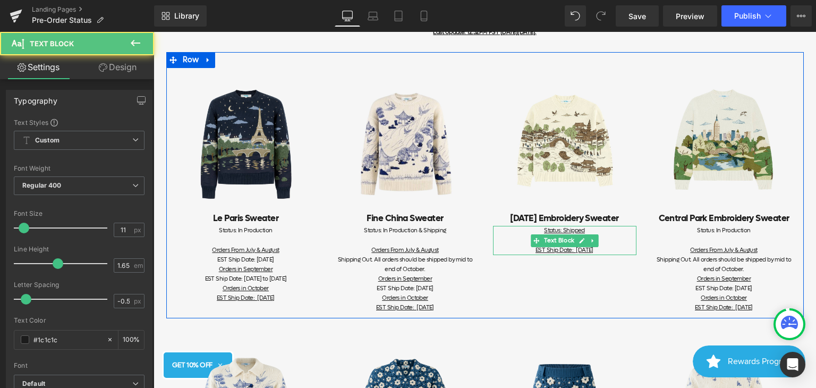
click at [599, 237] on div "Status: Shipped Orders in October EST Ship Date: [DATE]" at bounding box center [564, 240] width 143 height 29
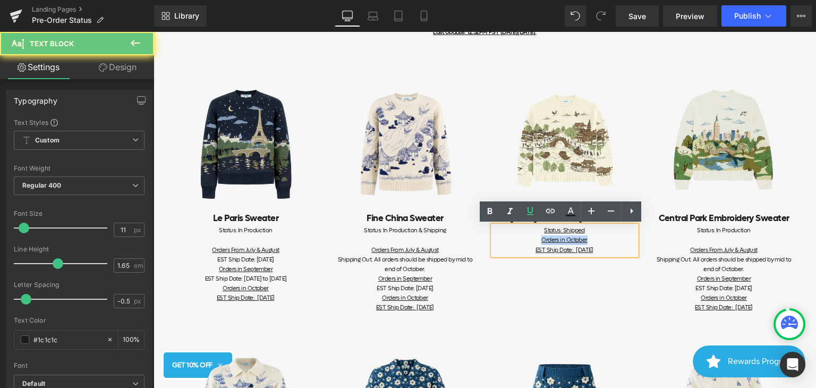
drag, startPoint x: 599, startPoint y: 237, endPoint x: 538, endPoint y: 242, distance: 61.8
click at [538, 242] on div "Status: Shipped Orders in October EST Ship Date: [DATE]" at bounding box center [564, 240] width 143 height 29
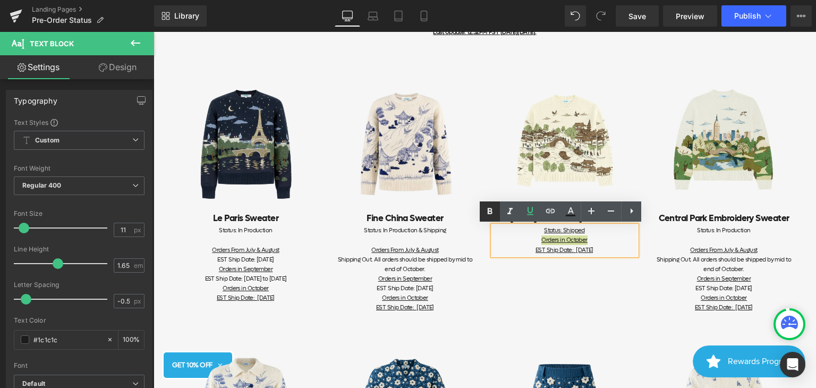
click at [492, 214] on icon at bounding box center [490, 211] width 13 height 13
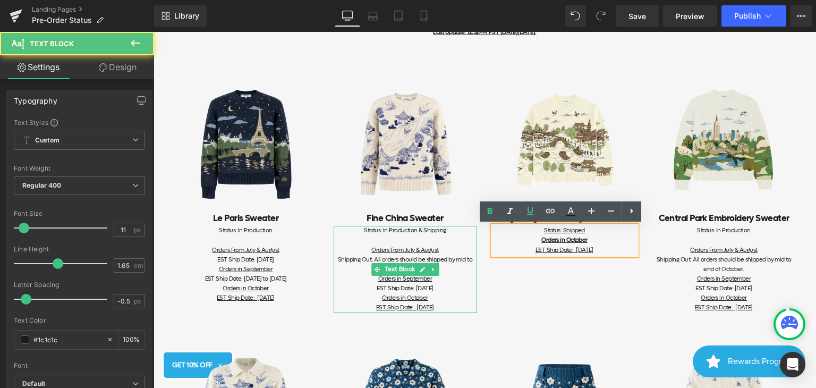
click at [426, 296] on div "EST Ship Date: [DATE] Orders in October EST Ship Date: [DATE]" at bounding box center [405, 298] width 143 height 29
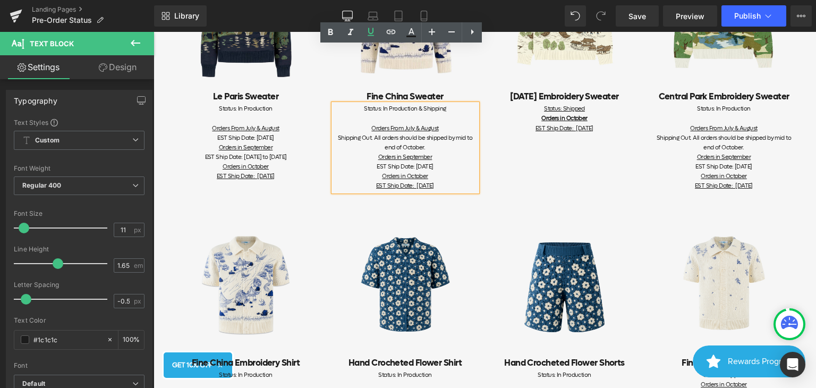
scroll to position [266, 0]
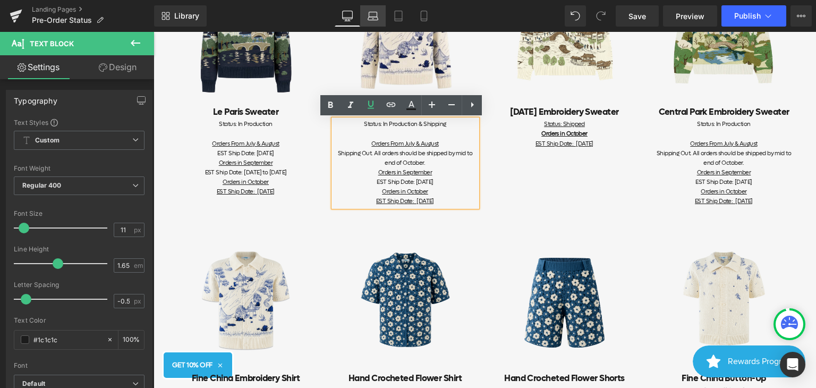
click at [375, 19] on icon at bounding box center [373, 16] width 11 height 11
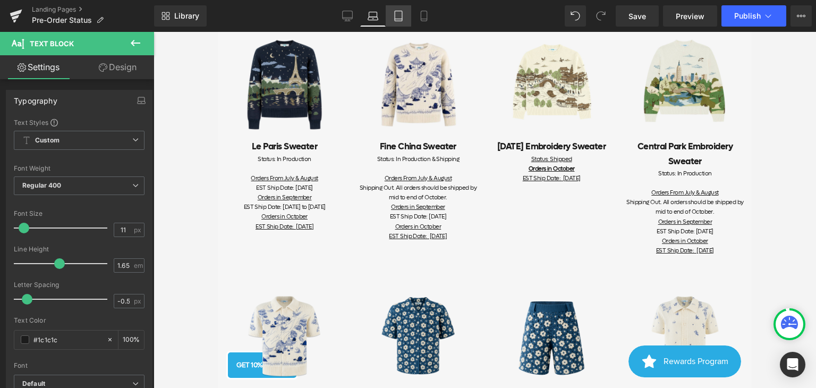
click at [396, 17] on icon at bounding box center [398, 16] width 11 height 11
type input "100"
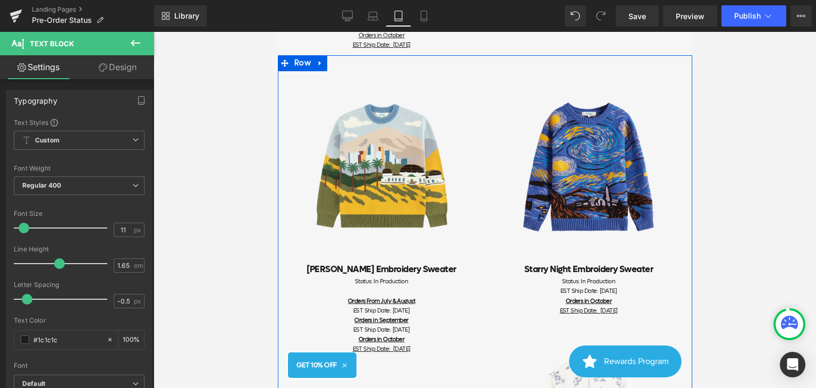
scroll to position [1401, 0]
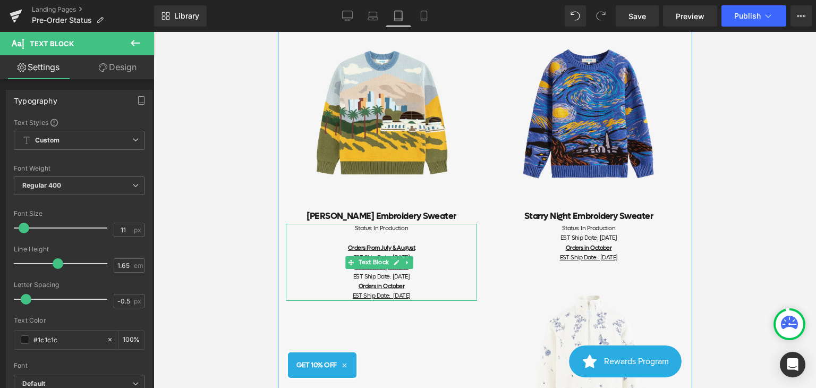
drag, startPoint x: 372, startPoint y: 265, endPoint x: 426, endPoint y: 263, distance: 53.7
click at [426, 272] on div "EST Ship Date: [DATE] Orders in October EST Ship Date: [DATE]" at bounding box center [380, 286] width 191 height 29
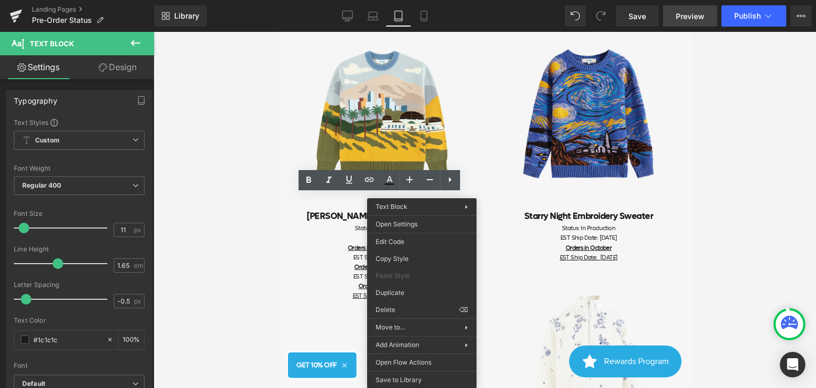
click at [694, 20] on span "Preview" at bounding box center [690, 16] width 29 height 11
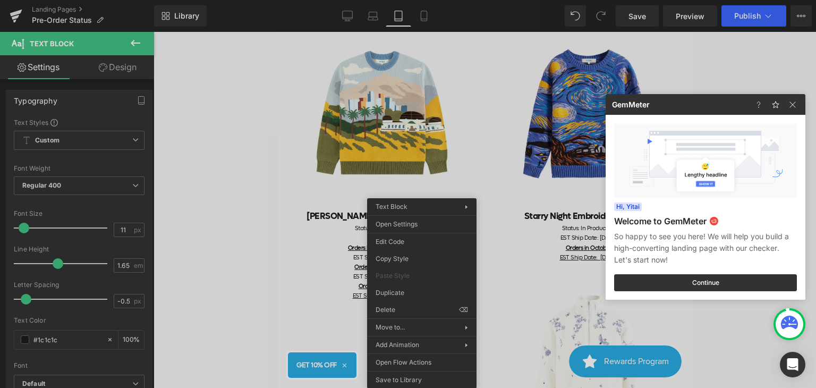
click at [697, 16] on div at bounding box center [408, 194] width 816 height 388
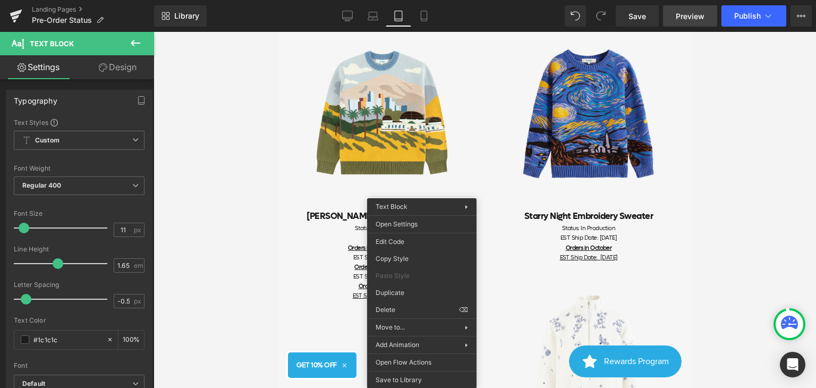
click at [692, 18] on span "Preview" at bounding box center [690, 16] width 29 height 11
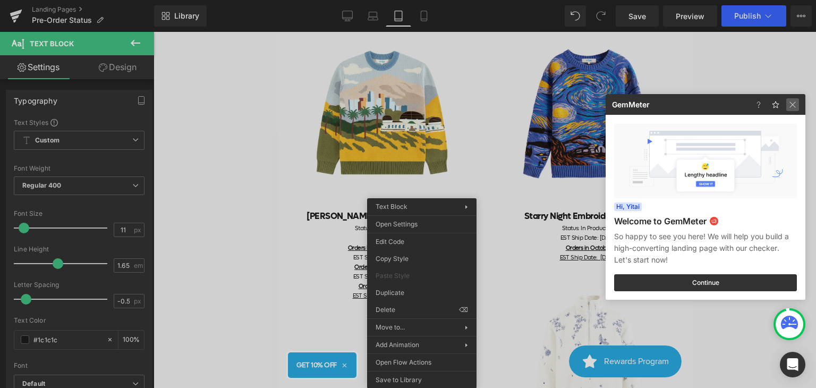
click at [789, 106] on img at bounding box center [792, 104] width 13 height 13
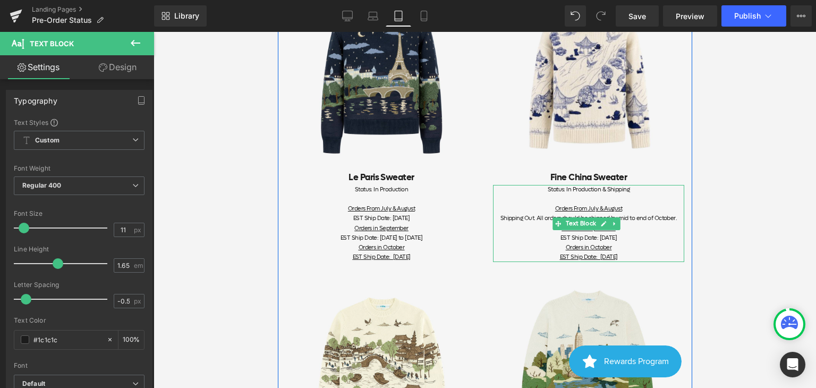
scroll to position [213, 0]
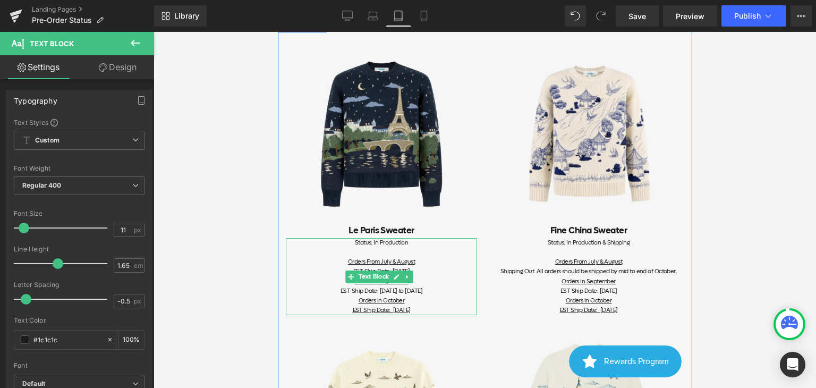
drag, startPoint x: 450, startPoint y: 275, endPoint x: 309, endPoint y: 274, distance: 140.8
click at [309, 286] on div "EST Ship Date: [DATE] to [DATE] Orders in October EST Ship Date: [DATE]" at bounding box center [380, 300] width 191 height 29
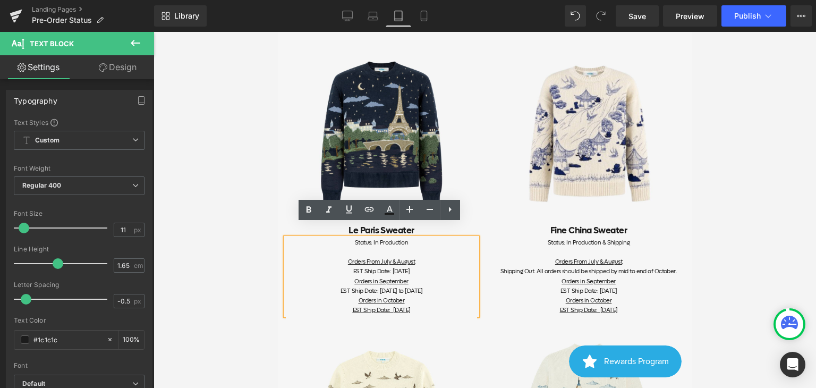
copy div "EST Ship Date: [DATE] to [DATE]"
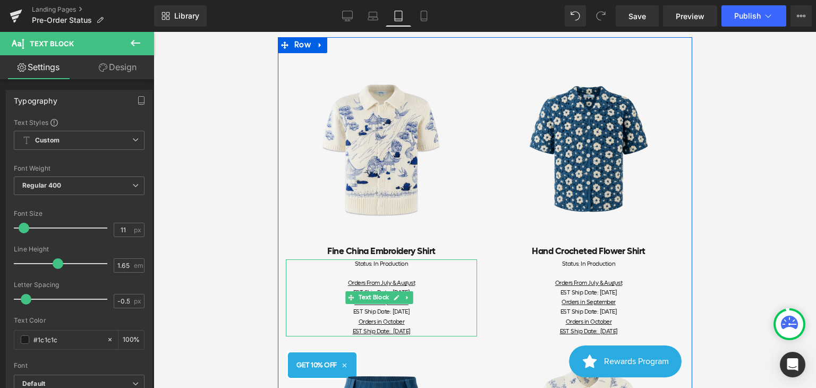
scroll to position [797, 0]
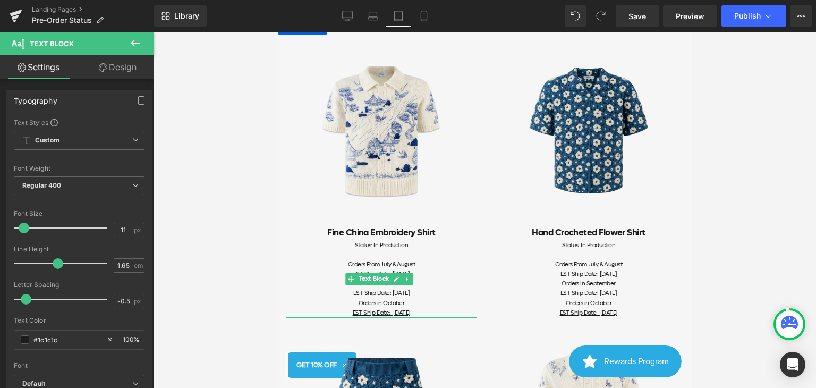
click at [424, 289] on div "EST Ship Date: [DATE] Orders in October EST Ship Date: [DATE]" at bounding box center [380, 303] width 191 height 29
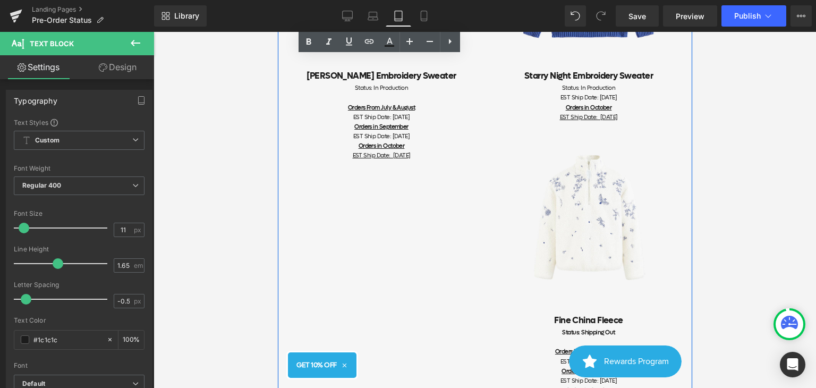
scroll to position [1594, 0]
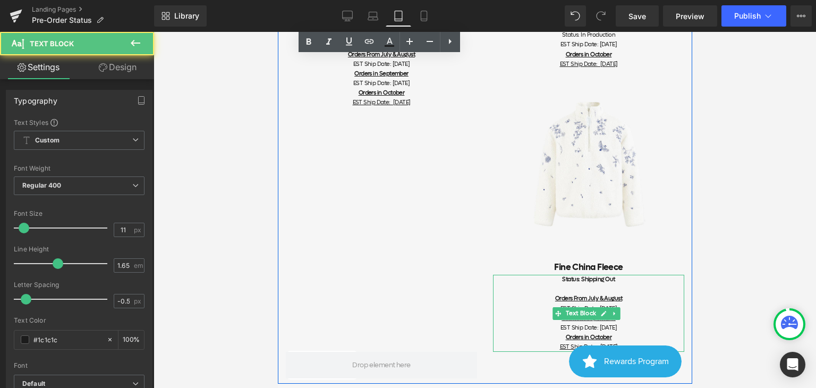
drag, startPoint x: 625, startPoint y: 295, endPoint x: 539, endPoint y: 298, distance: 86.1
click at [539, 323] on div "EST Ship Date: [DATE] Orders in October EST Ship Date: [DATE]" at bounding box center [588, 337] width 191 height 29
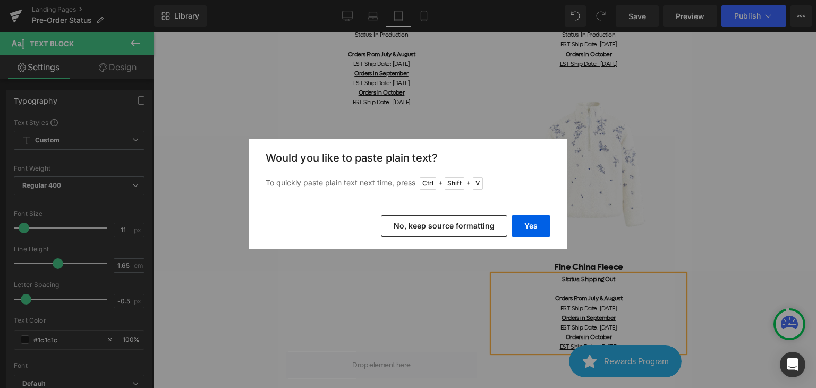
click at [493, 226] on button "No, keep source formatting" at bounding box center [444, 225] width 126 height 21
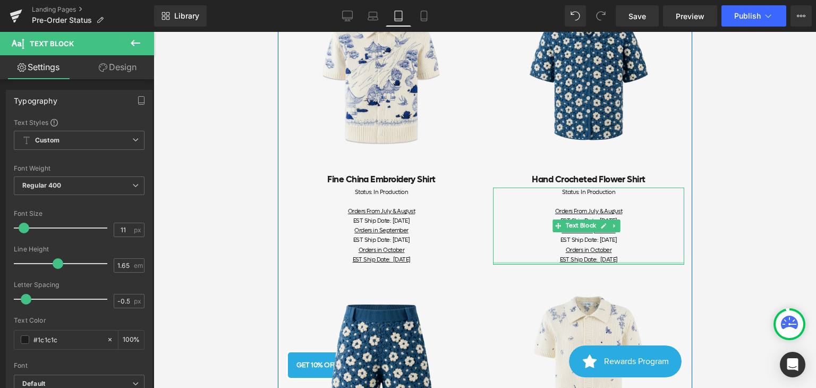
scroll to position [797, 0]
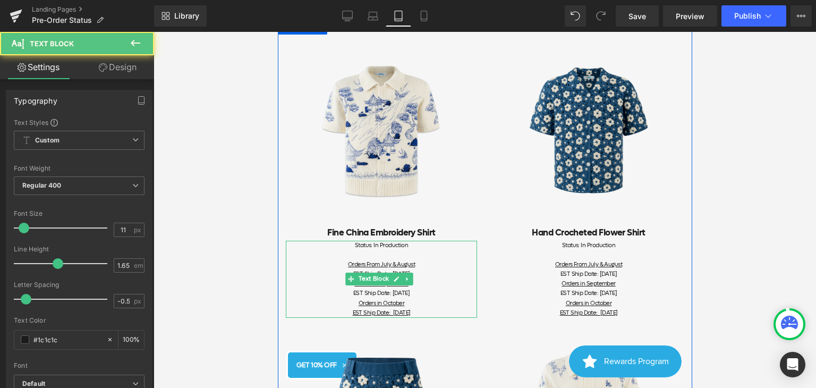
drag, startPoint x: 428, startPoint y: 271, endPoint x: 326, endPoint y: 272, distance: 102.0
click at [326, 289] on div "EST Ship Date: [DATE] Orders in October EST Ship Date: [DATE]" at bounding box center [380, 303] width 191 height 29
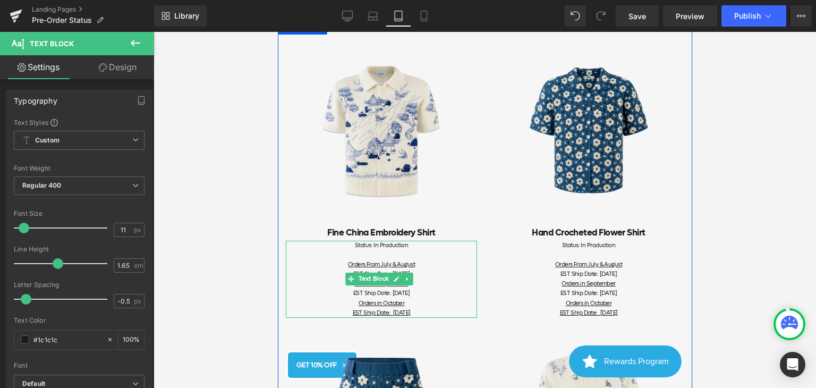
click at [423, 289] on div "EST Ship Date: [DATE] Orders in October EST Ship Date: [DATE]" at bounding box center [380, 303] width 191 height 29
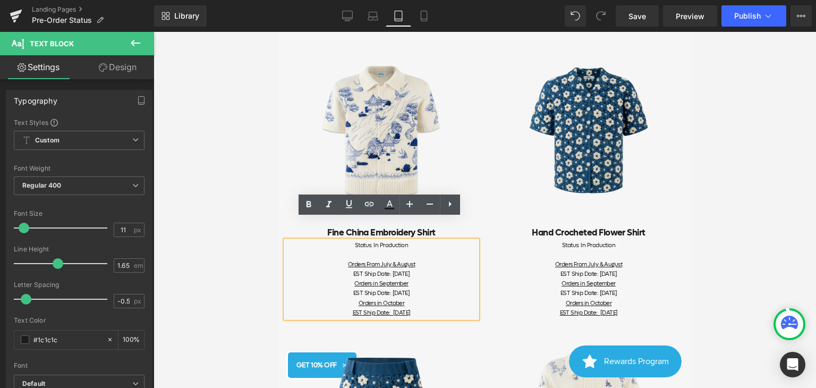
drag, startPoint x: 426, startPoint y: 270, endPoint x: 336, endPoint y: 271, distance: 89.3
click at [336, 289] on div "EST Ship Date: [DATE] Orders in October EST Ship Date: [DATE]" at bounding box center [380, 303] width 191 height 29
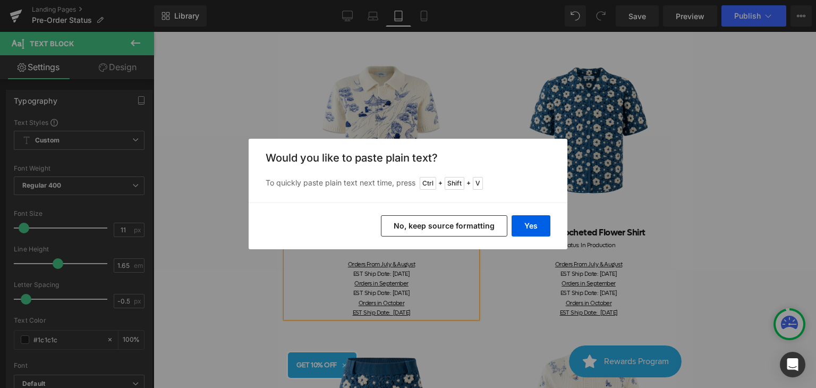
click at [443, 229] on button "No, keep source formatting" at bounding box center [444, 225] width 126 height 21
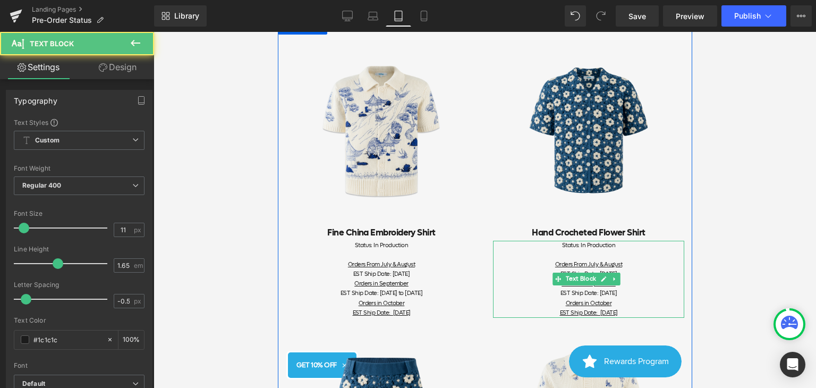
drag, startPoint x: 628, startPoint y: 270, endPoint x: 540, endPoint y: 270, distance: 87.1
click at [540, 289] on div "EST Ship Date: [DATE] Orders in October EST Ship Date: [DATE]" at bounding box center [588, 303] width 191 height 29
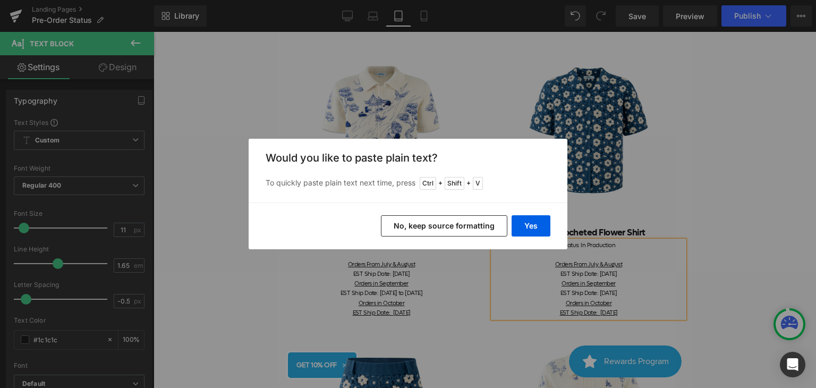
click at [493, 228] on button "No, keep source formatting" at bounding box center [444, 225] width 126 height 21
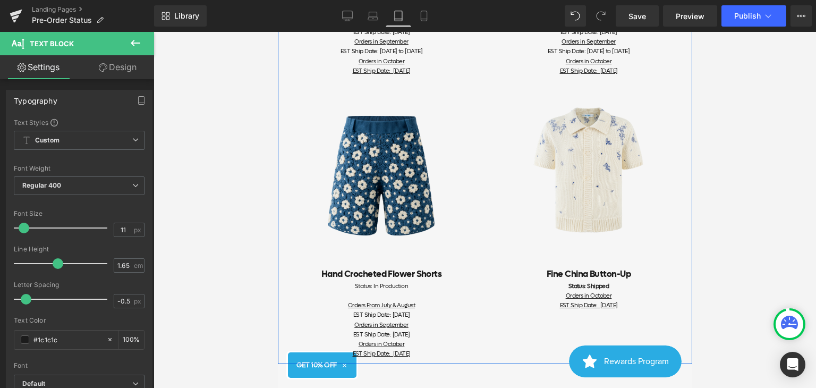
scroll to position [1063, 0]
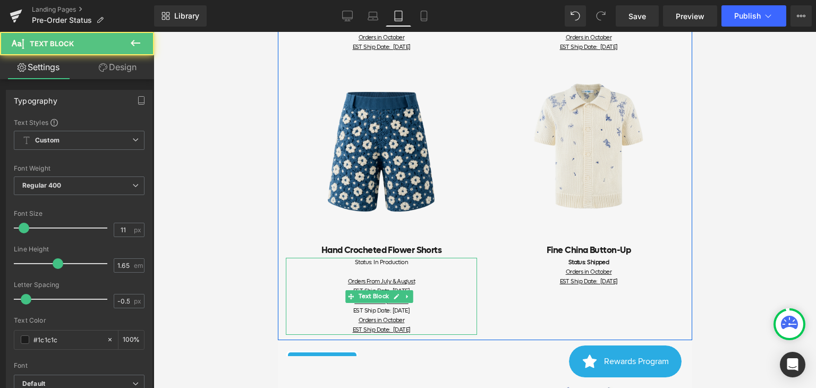
drag, startPoint x: 379, startPoint y: 284, endPoint x: 328, endPoint y: 283, distance: 51.0
click at [328, 306] on div "EST Ship Date: [DATE] Orders in October EST Ship Date: [DATE]" at bounding box center [380, 320] width 191 height 29
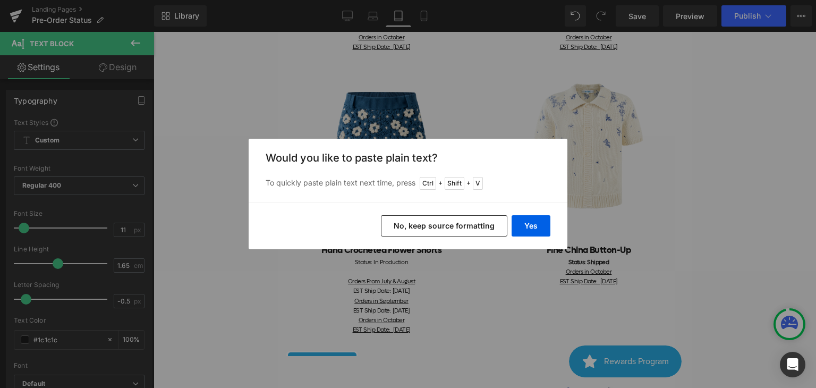
click at [462, 217] on button "No, keep source formatting" at bounding box center [444, 225] width 126 height 21
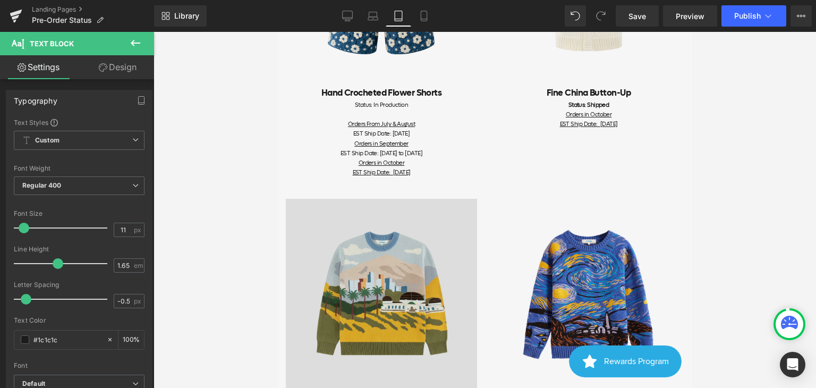
scroll to position [1328, 0]
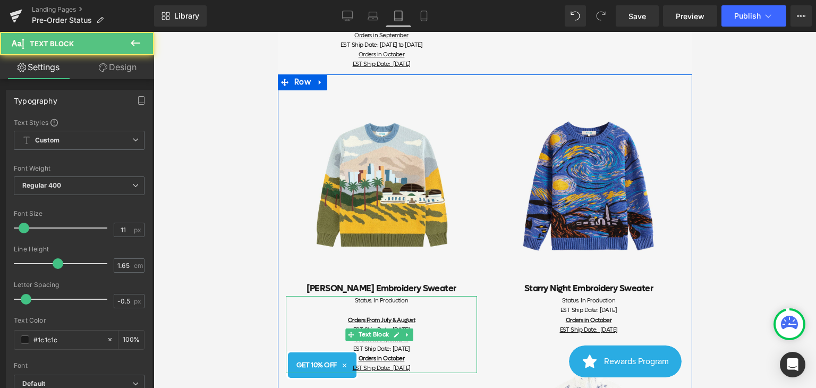
drag, startPoint x: 426, startPoint y: 323, endPoint x: 336, endPoint y: 321, distance: 89.3
click at [336, 344] on div "EST Ship Date: [DATE] Orders in October EST Ship Date: [DATE]" at bounding box center [380, 358] width 191 height 29
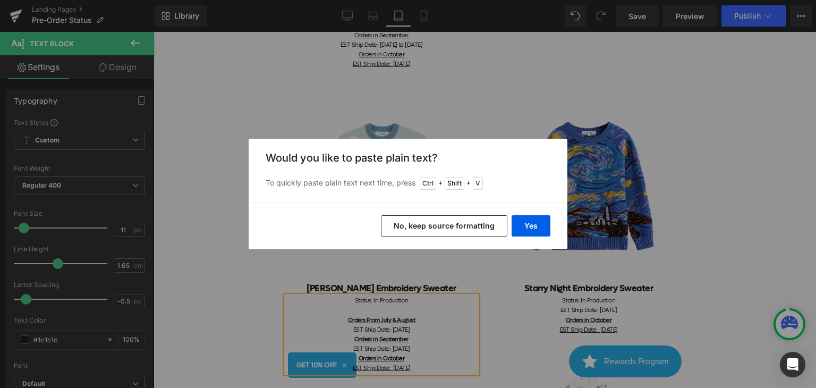
click at [448, 231] on button "No, keep source formatting" at bounding box center [444, 225] width 126 height 21
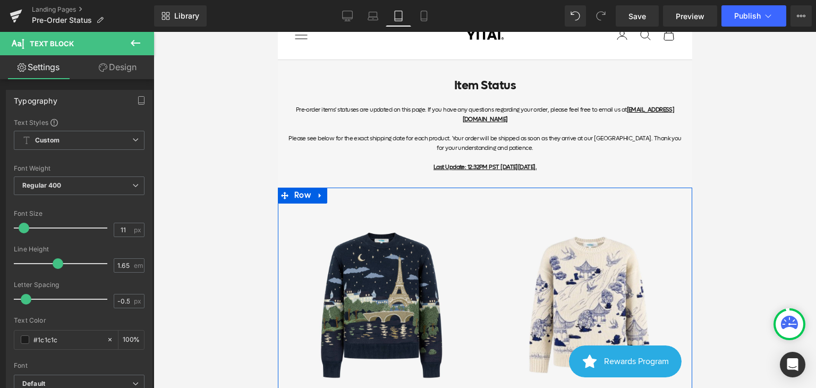
scroll to position [0, 0]
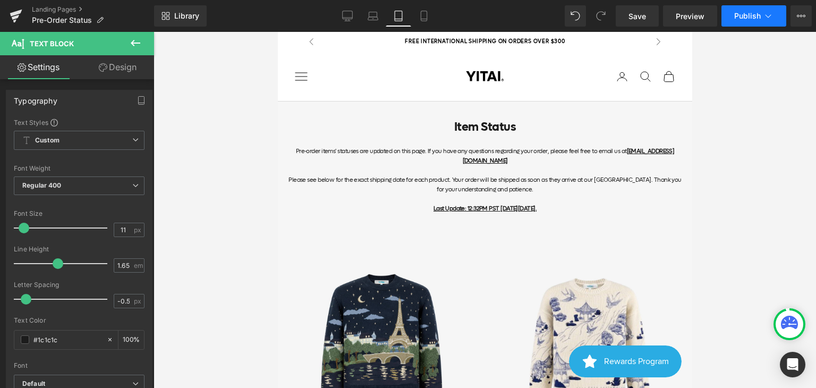
click at [768, 17] on icon at bounding box center [769, 15] width 6 height 3
click at [636, 15] on span "Save" at bounding box center [638, 16] width 18 height 11
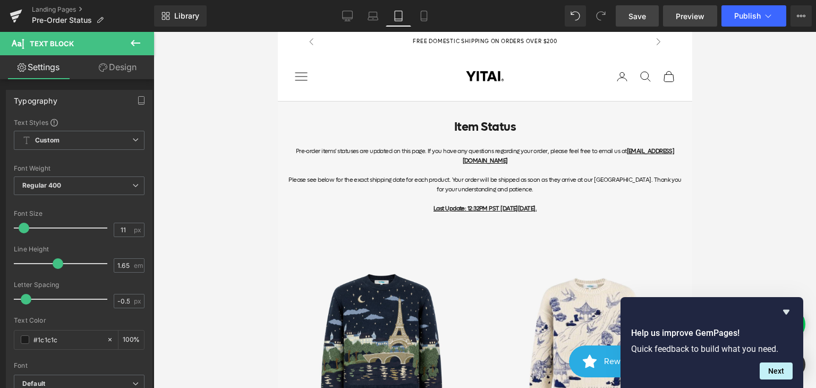
click at [686, 17] on span "Preview" at bounding box center [690, 16] width 29 height 11
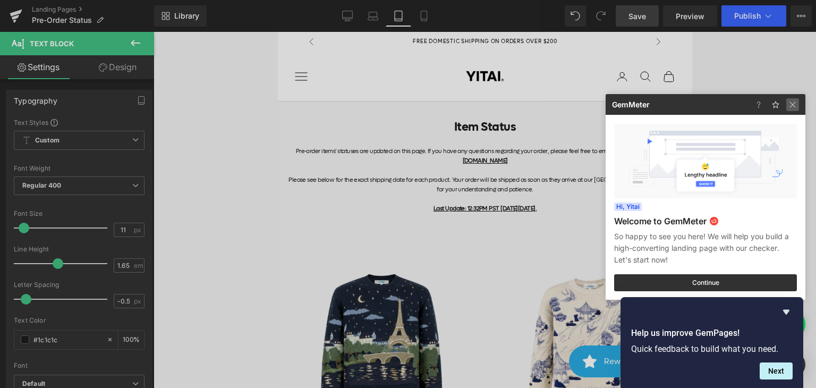
drag, startPoint x: 792, startPoint y: 107, endPoint x: 404, endPoint y: 72, distance: 389.4
click at [792, 107] on img at bounding box center [792, 104] width 13 height 13
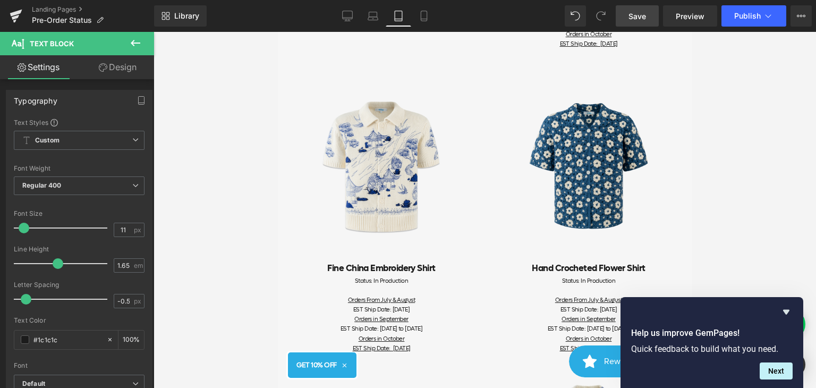
scroll to position [744, 0]
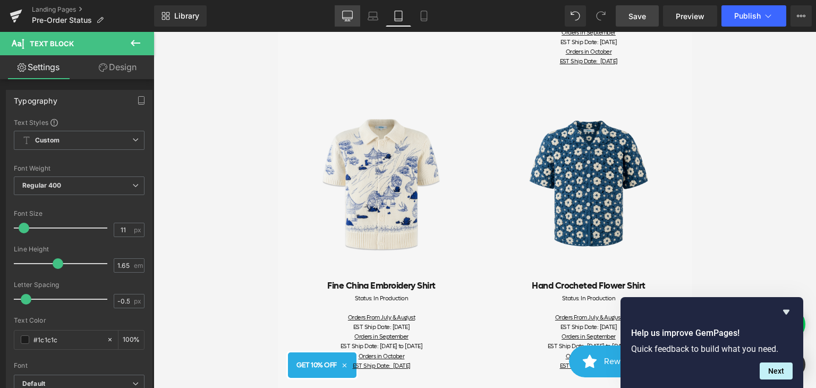
click at [344, 19] on icon at bounding box center [348, 15] width 10 height 8
type input "100"
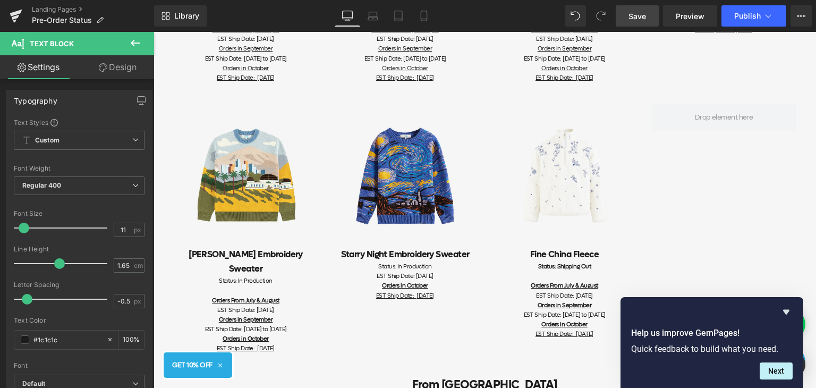
scroll to position [748, 0]
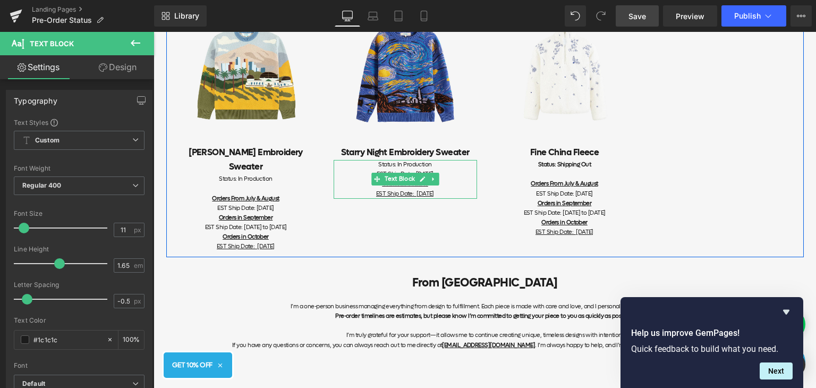
click at [437, 166] on div "Status: In Production" at bounding box center [405, 165] width 143 height 10
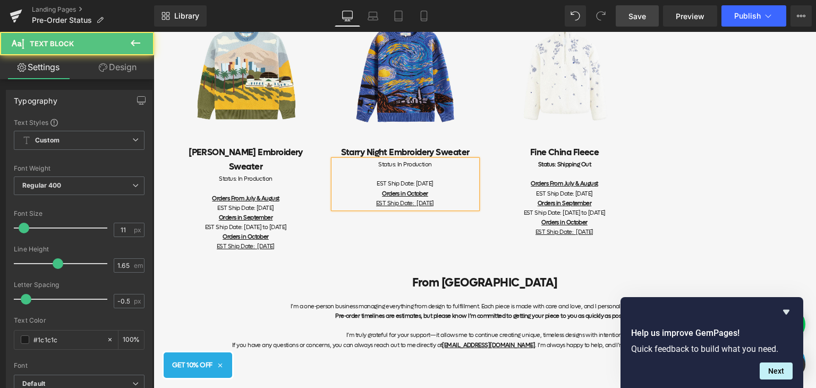
click at [446, 182] on div "EST Ship Date: [DATE] Orders in October EST Ship Date: [DATE]" at bounding box center [405, 193] width 143 height 29
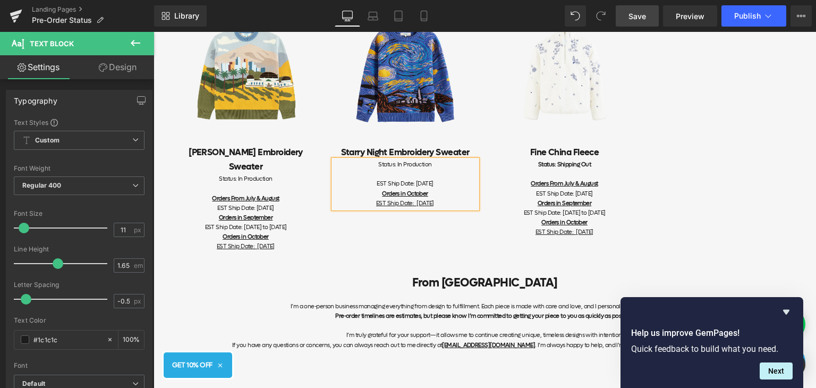
click at [645, 16] on span "Save" at bounding box center [638, 16] width 18 height 11
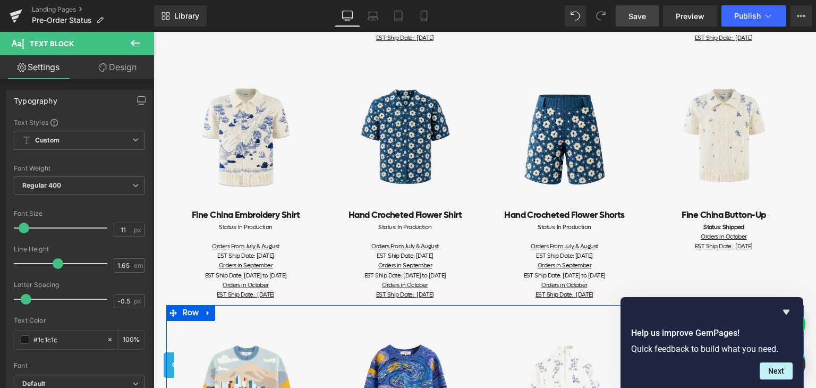
scroll to position [163, 0]
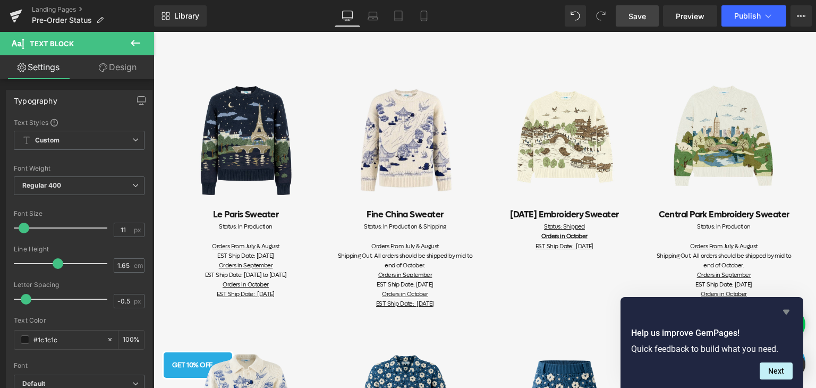
click at [790, 310] on icon "Hide survey" at bounding box center [786, 312] width 13 height 13
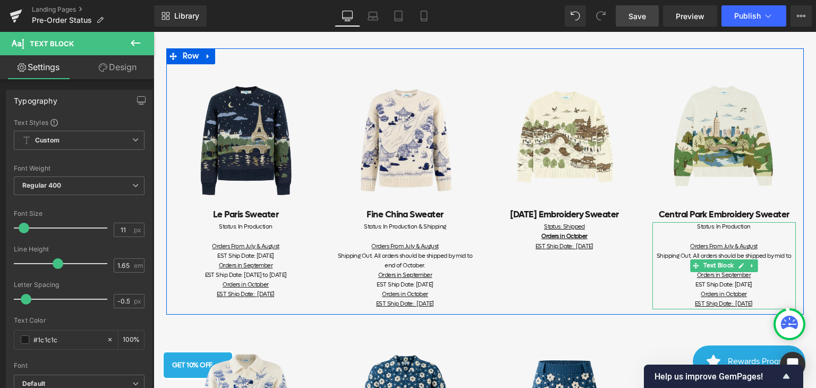
click at [769, 256] on span "Shipping Out. All orders should be shipped by mid to end of October." at bounding box center [724, 261] width 134 height 18
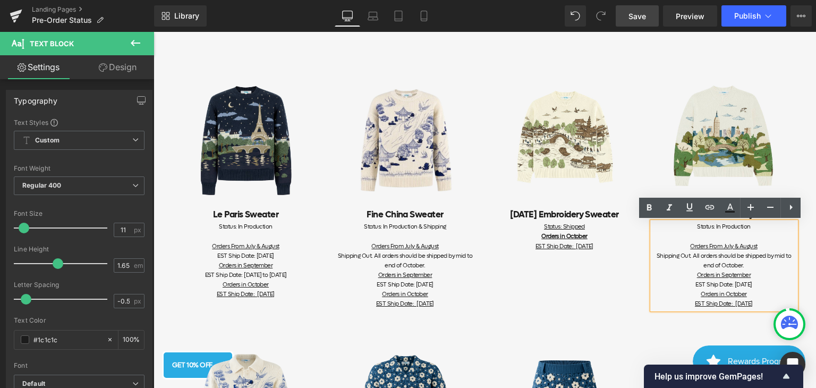
click at [675, 254] on span "Shipping Out. All orders should be shipped by mid to end of October." at bounding box center [724, 261] width 134 height 18
click at [767, 261] on div "Shipping Out. All orders should be shipped by mid to end of October." at bounding box center [724, 260] width 143 height 19
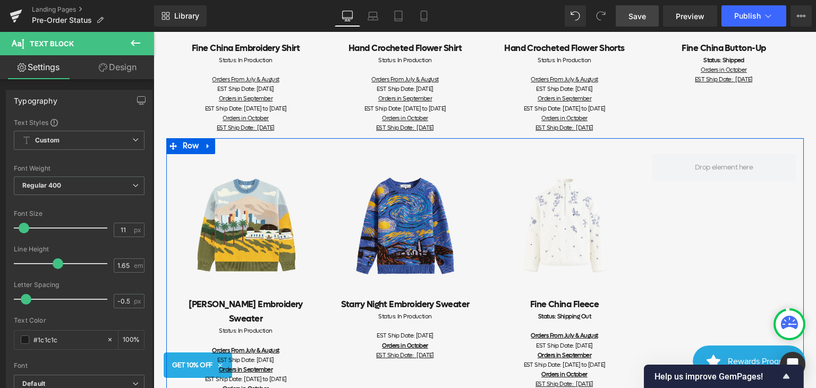
scroll to position [621, 0]
